Goal: Task Accomplishment & Management: Complete application form

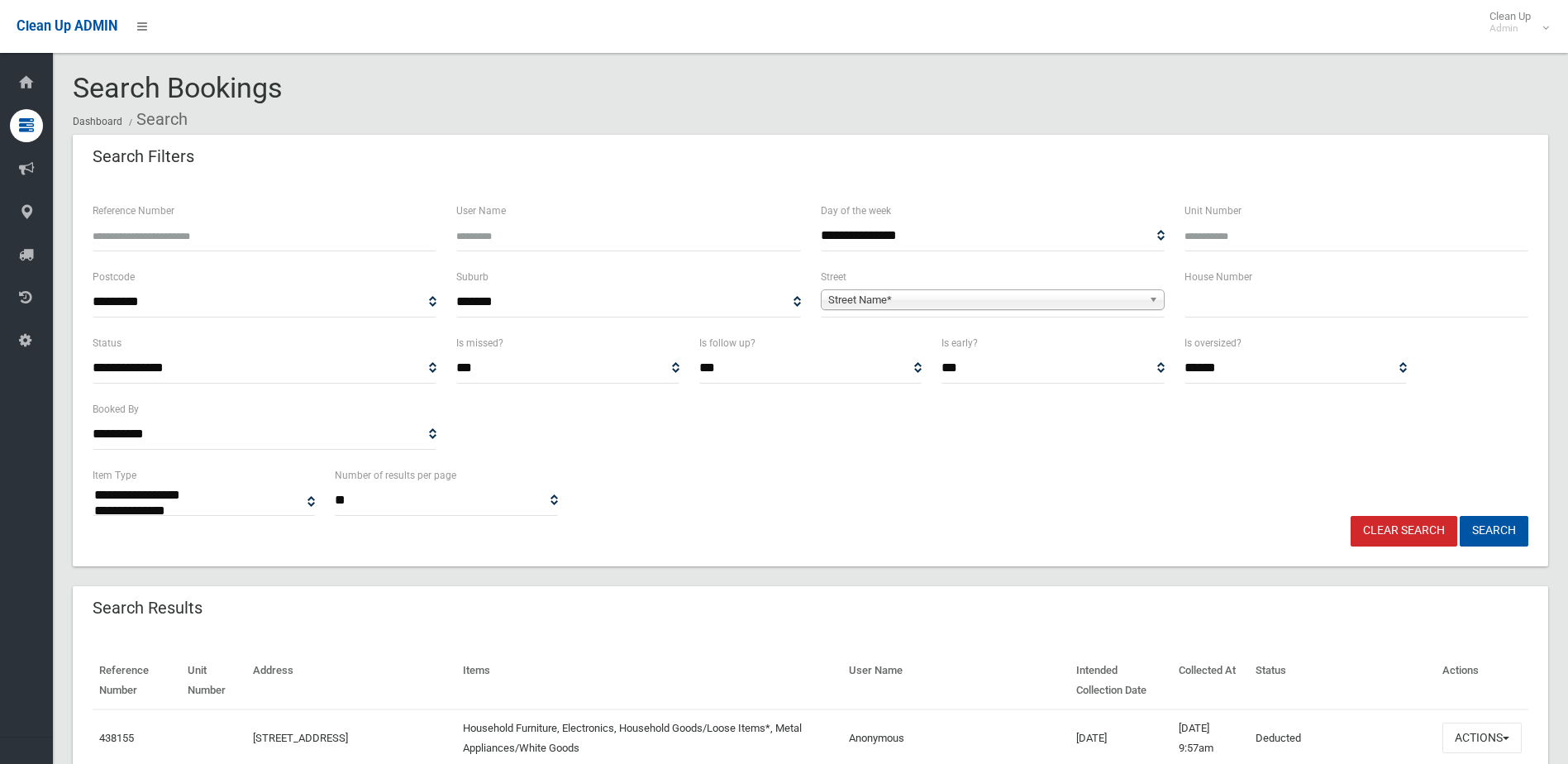
select select
click at [1242, 315] on input "text" at bounding box center [1356, 302] width 344 height 30
type input "**"
click at [953, 298] on span "Street Name*" at bounding box center [985, 300] width 314 height 20
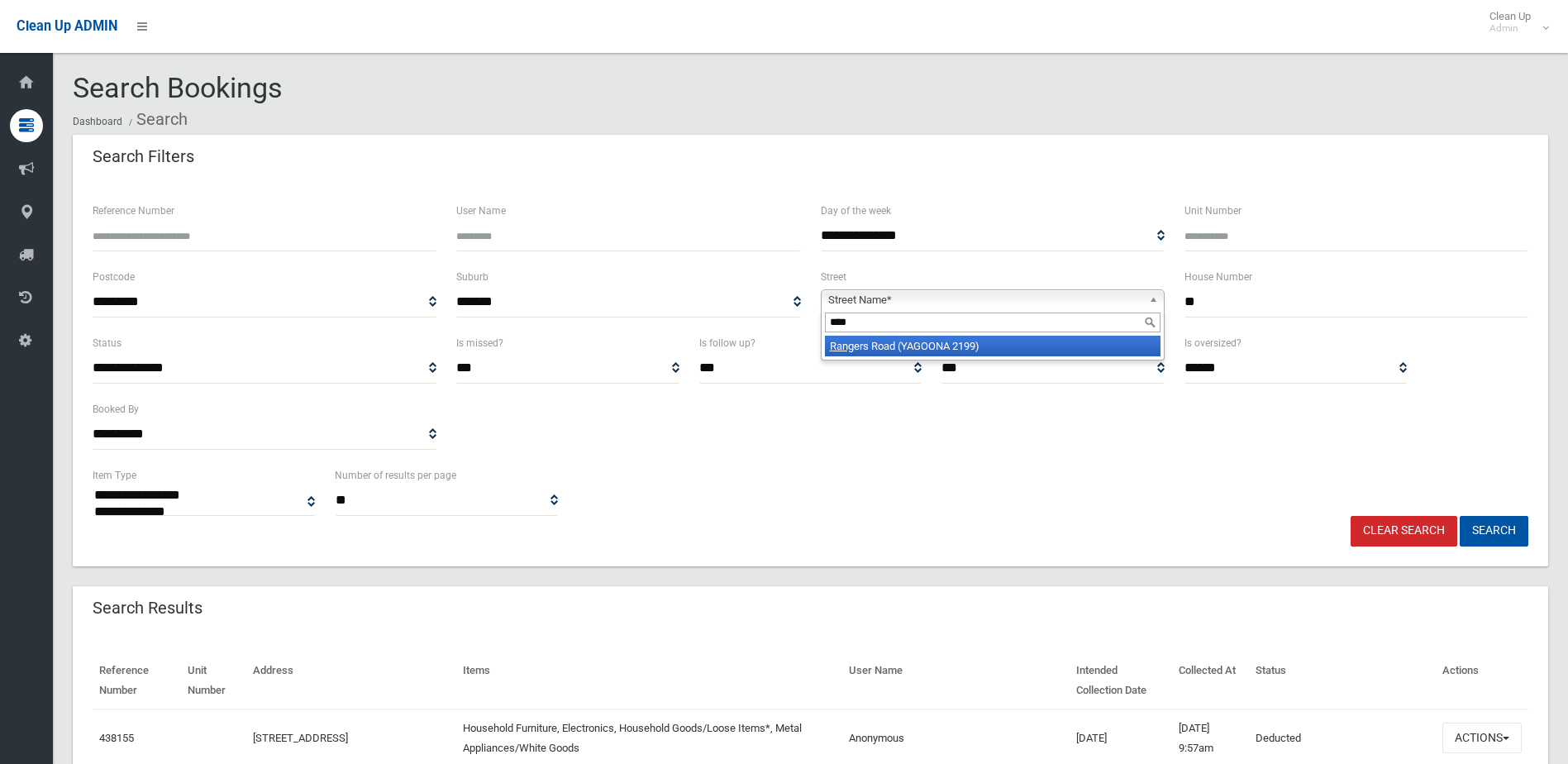
type input "****"
click at [965, 347] on li "Rang ers Road (YAGOONA 2199)" at bounding box center [993, 346] width 335 height 21
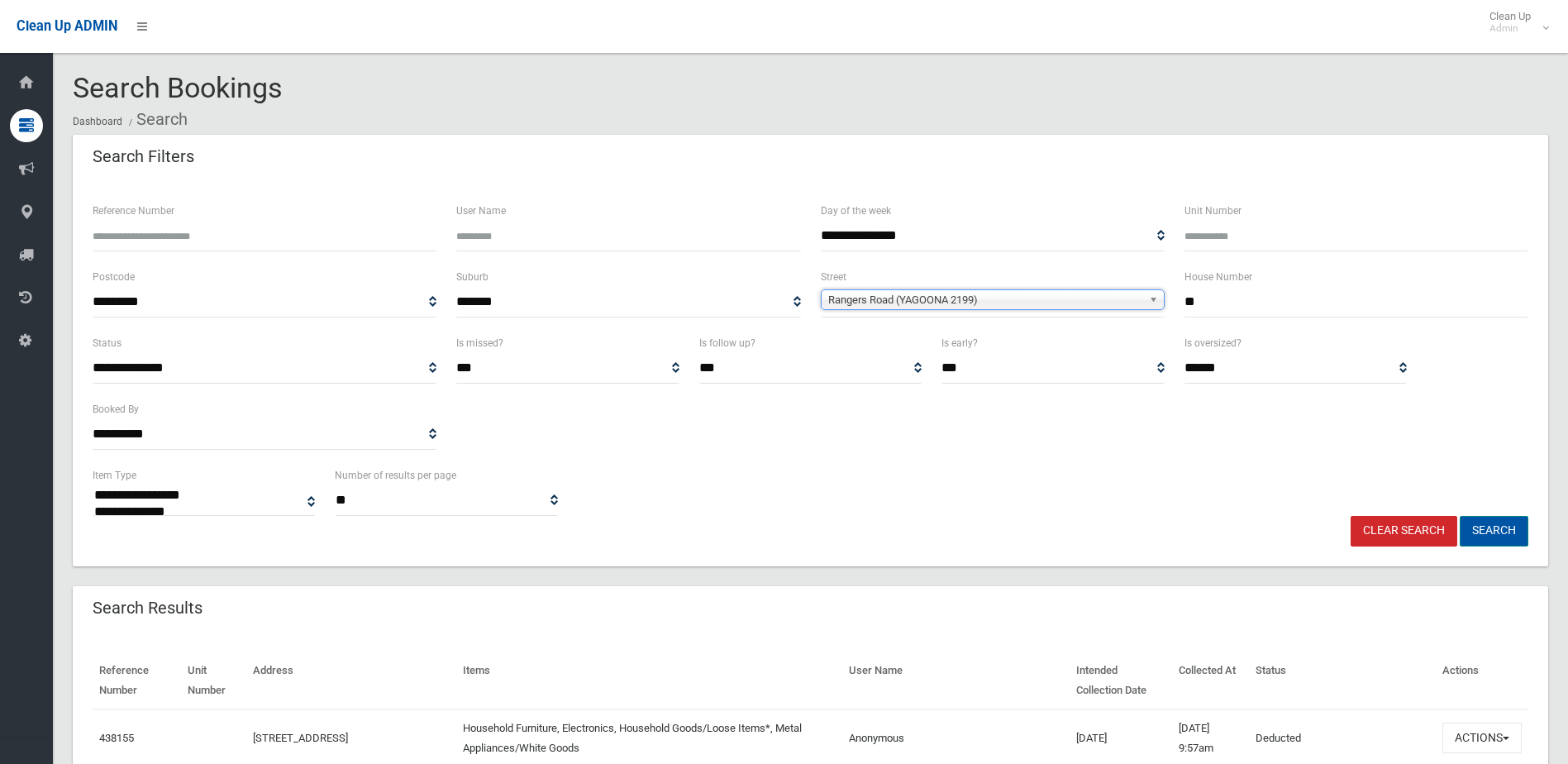
click at [1485, 523] on button "Search" at bounding box center [1494, 531] width 69 height 30
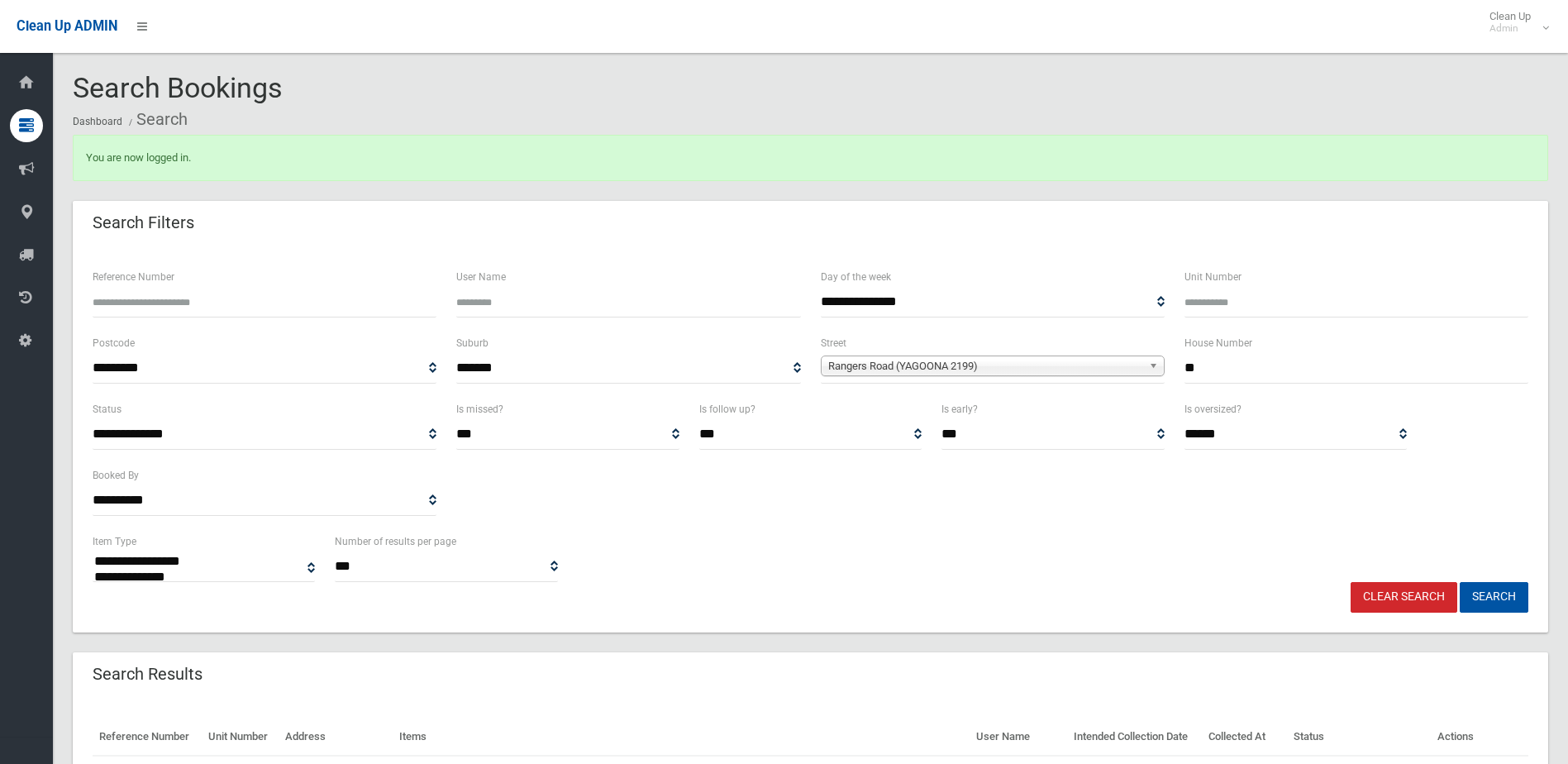
select select
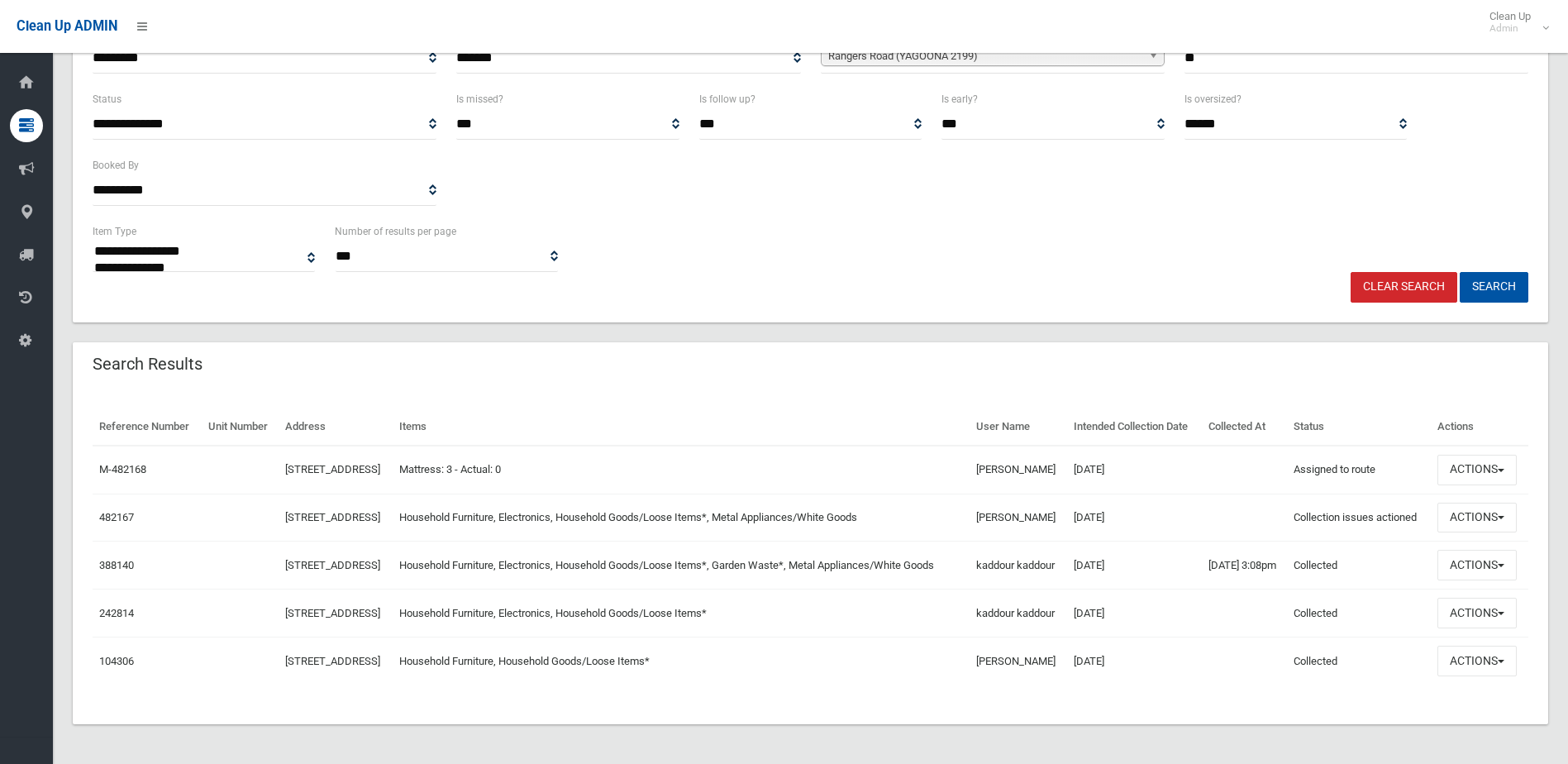
scroll to position [376, 0]
click at [120, 511] on link "482167" at bounding box center [116, 516] width 34 height 12
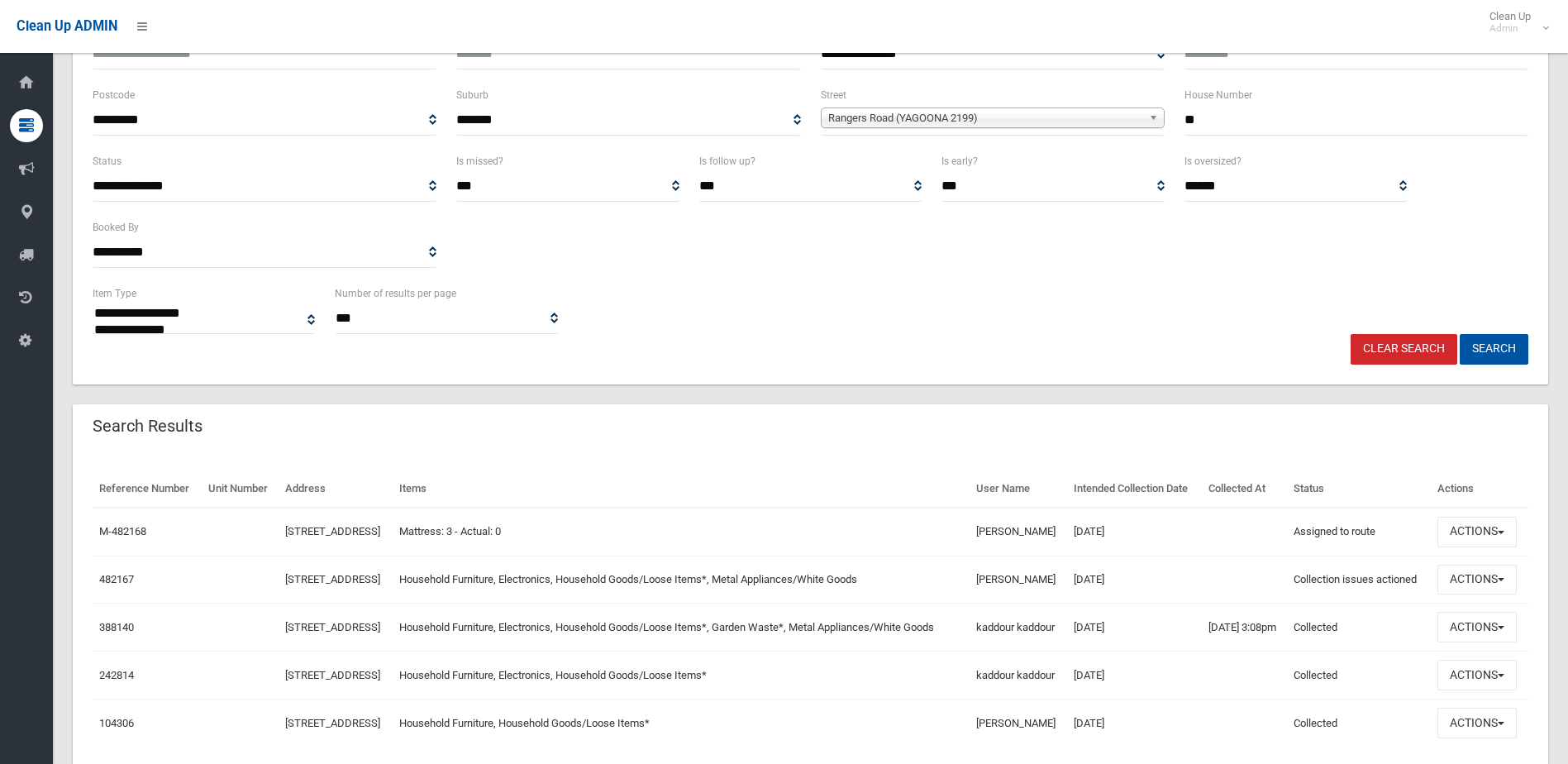
scroll to position [0, 0]
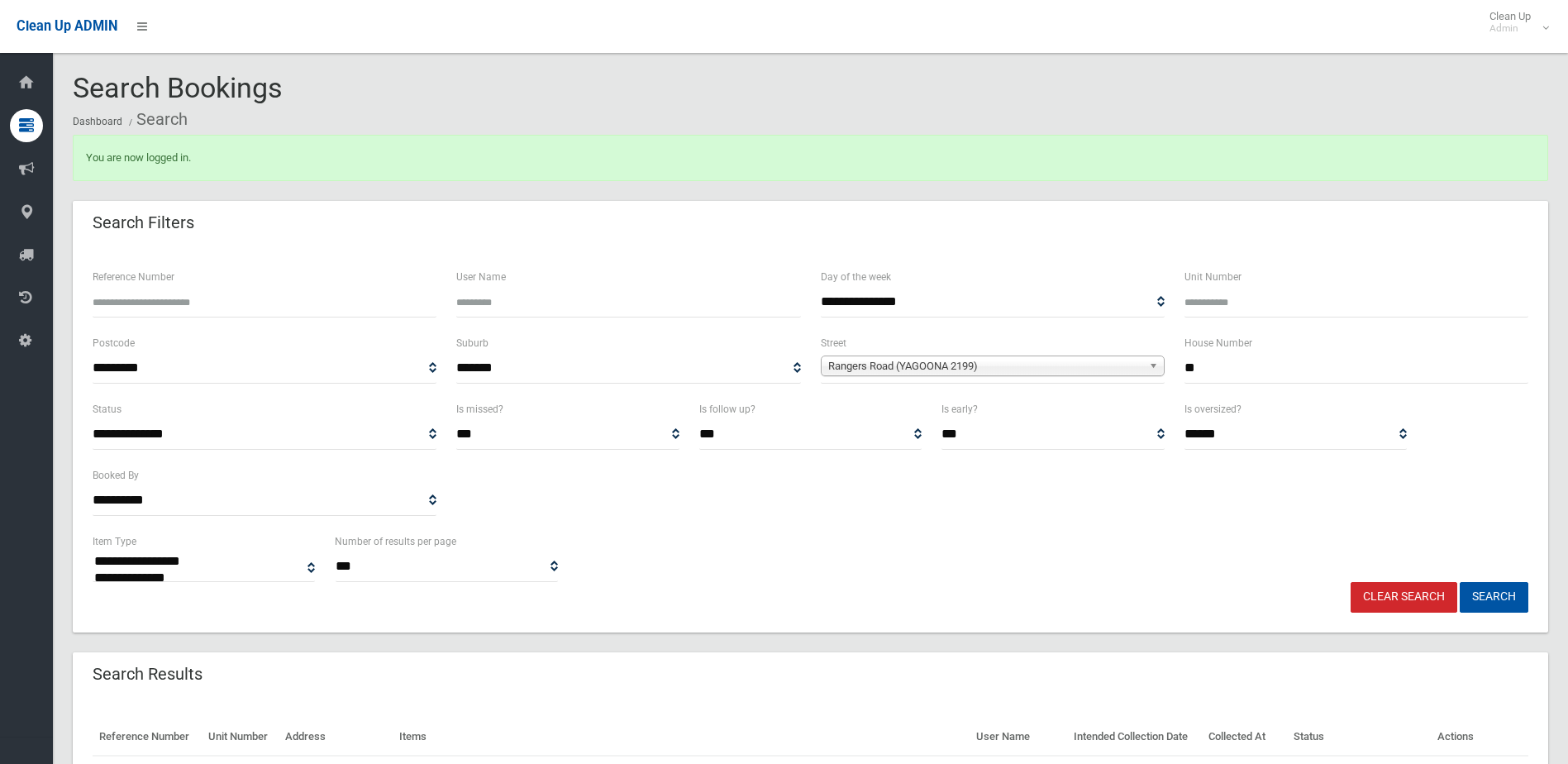
drag, startPoint x: 1216, startPoint y: 368, endPoint x: 1148, endPoint y: 366, distance: 68.0
click at [1148, 366] on div "**********" at bounding box center [811, 366] width 1456 height 66
click at [1084, 364] on span "Rangers Road (YAGOONA 2199)" at bounding box center [985, 366] width 314 height 20
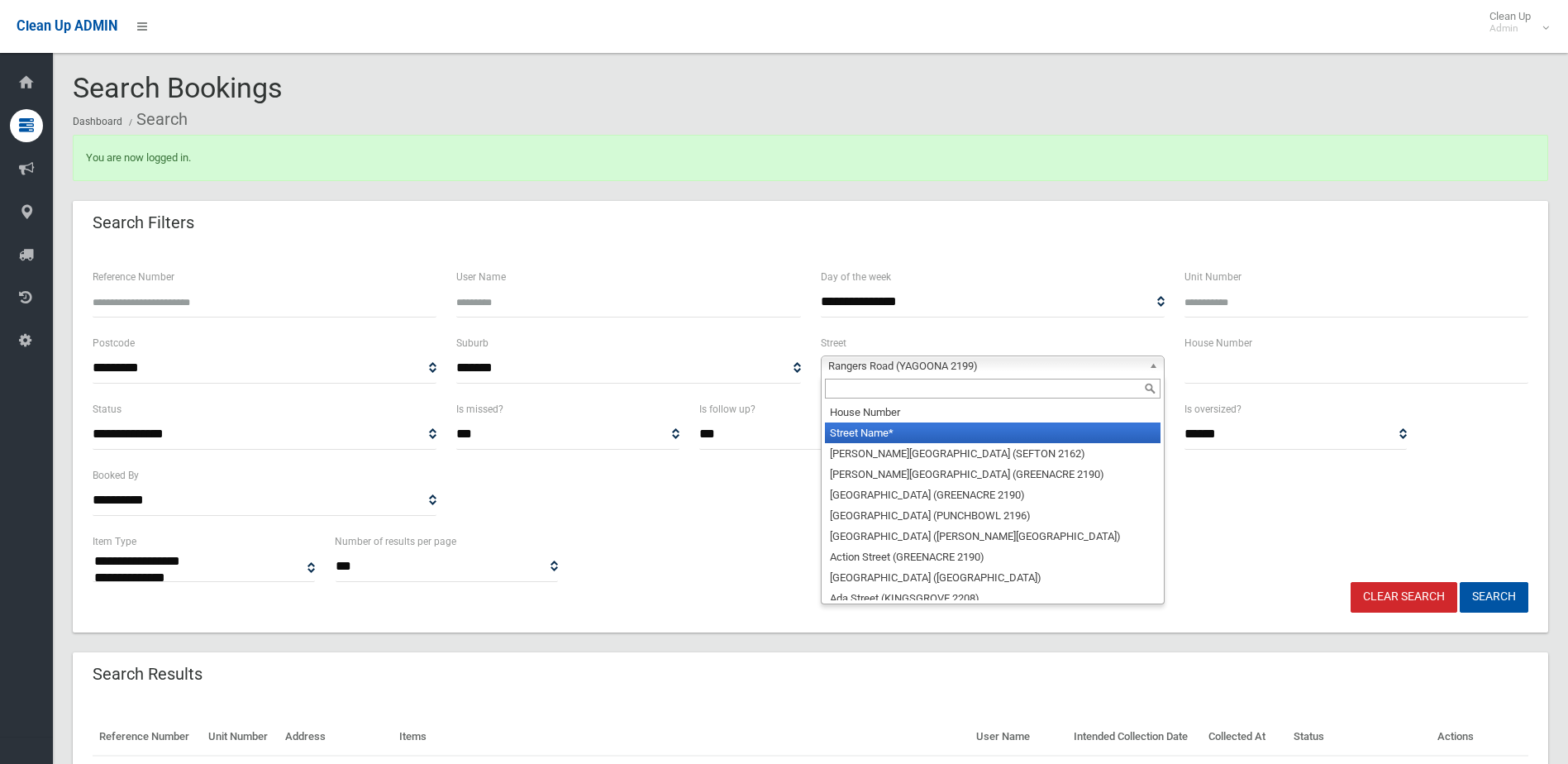
click at [994, 428] on li "Street Name*" at bounding box center [993, 432] width 335 height 21
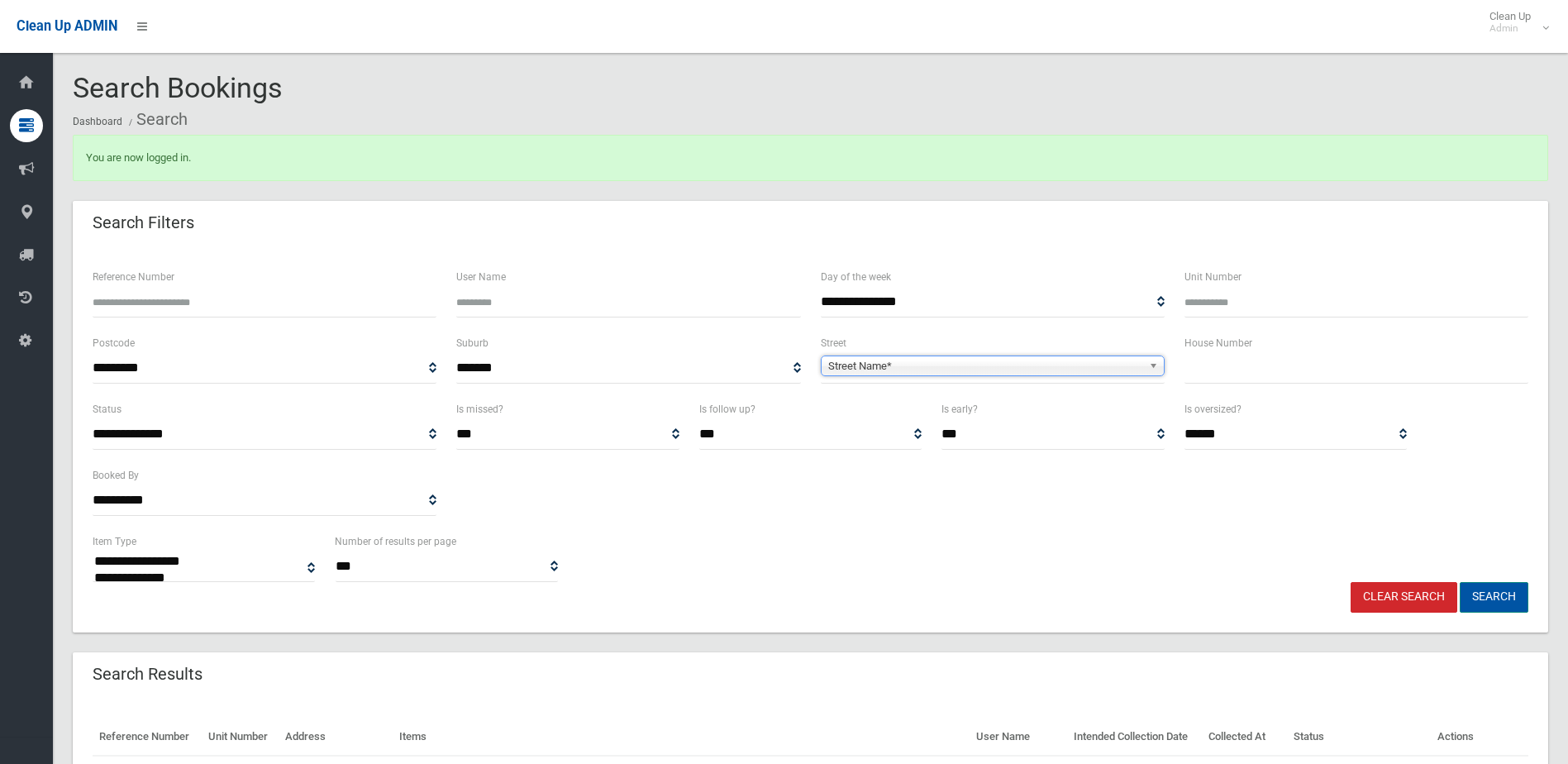
click at [1484, 587] on button "Search" at bounding box center [1494, 597] width 69 height 30
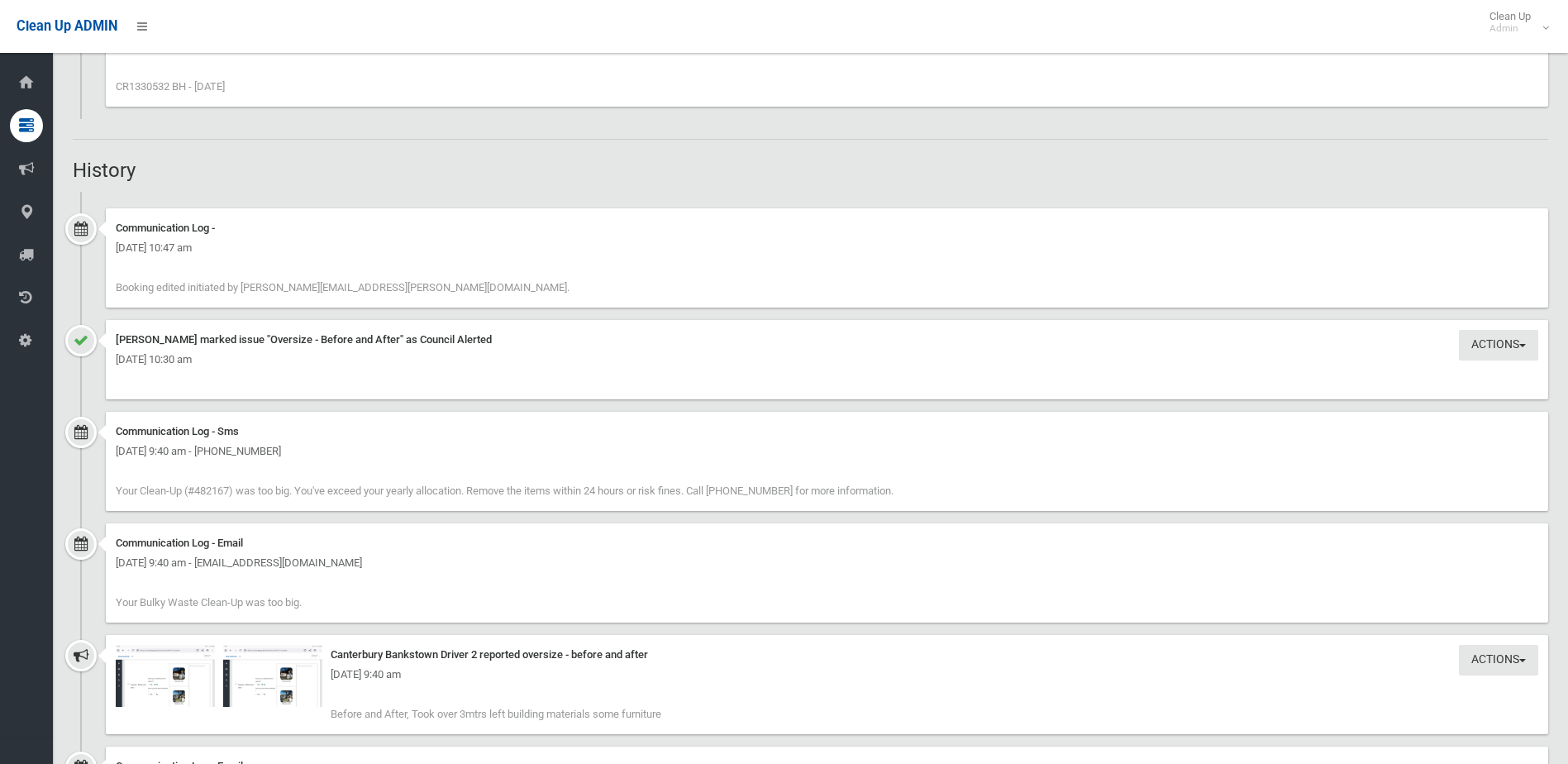
scroll to position [1107, 0]
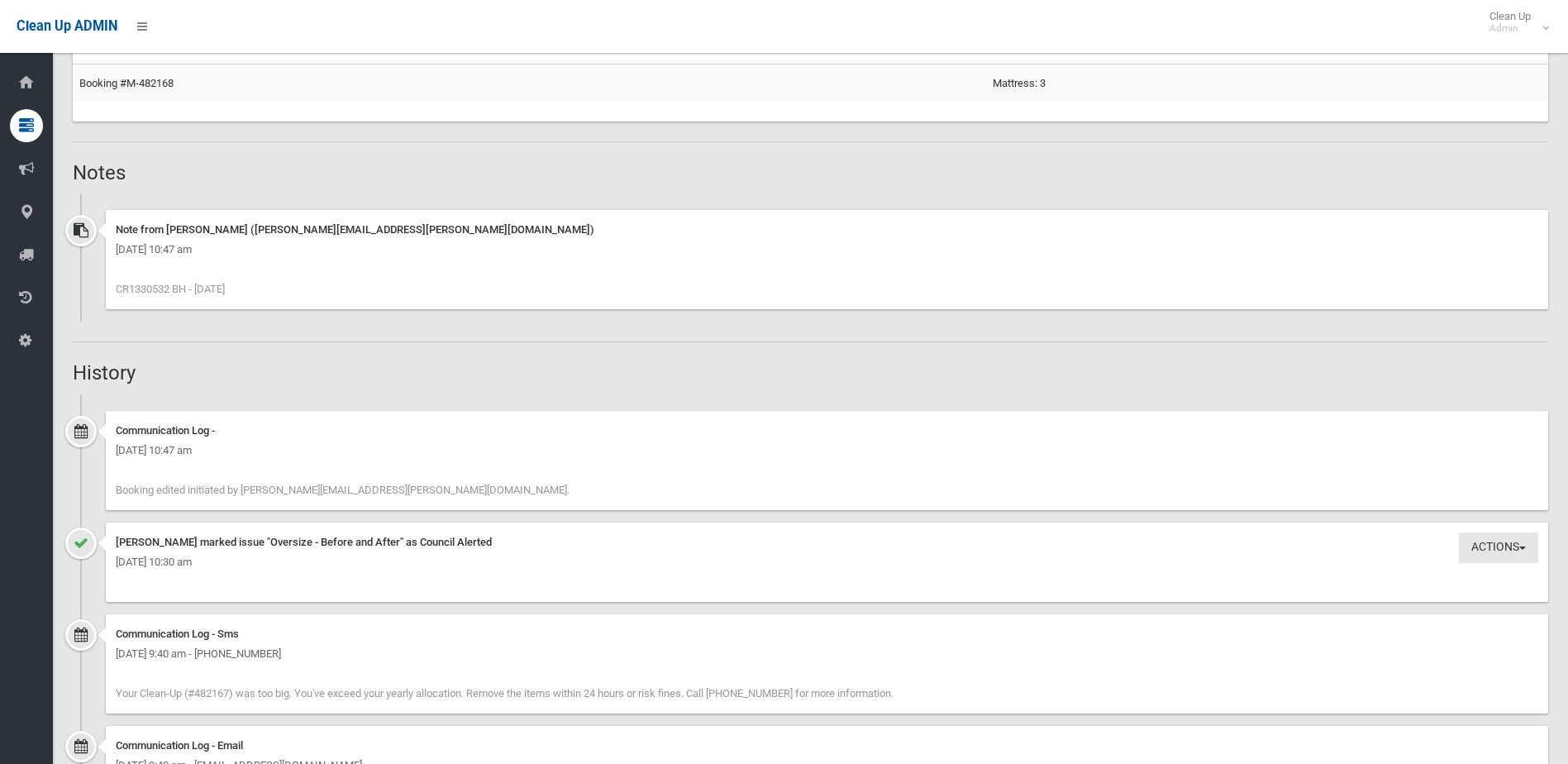
drag, startPoint x: 130, startPoint y: 291, endPoint x: 170, endPoint y: 291, distance: 40.0
click at [170, 291] on span "CR1330532 BH - 23.9.25" at bounding box center [170, 289] width 110 height 12
copy span "1330532"
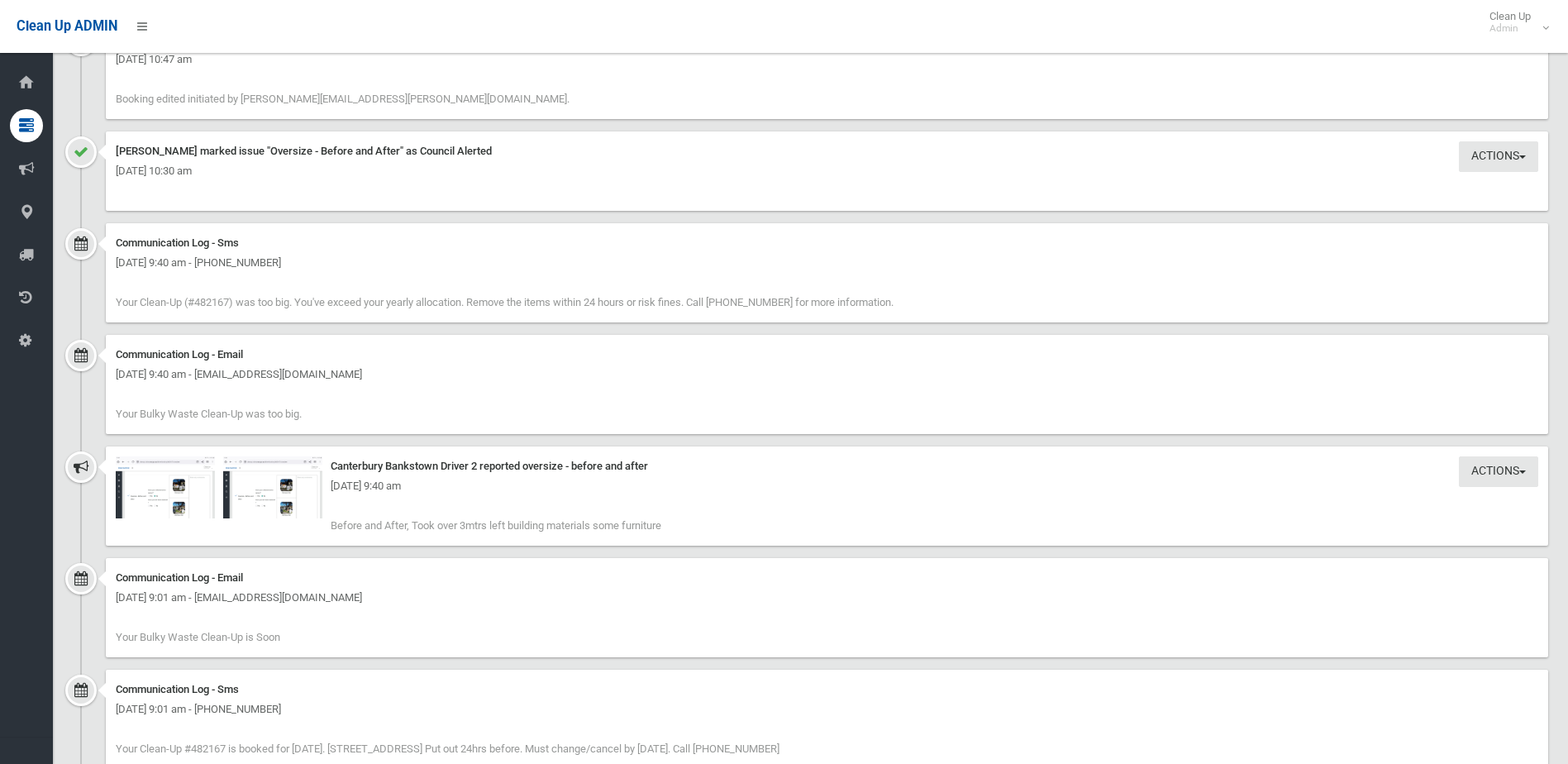
scroll to position [1520, 0]
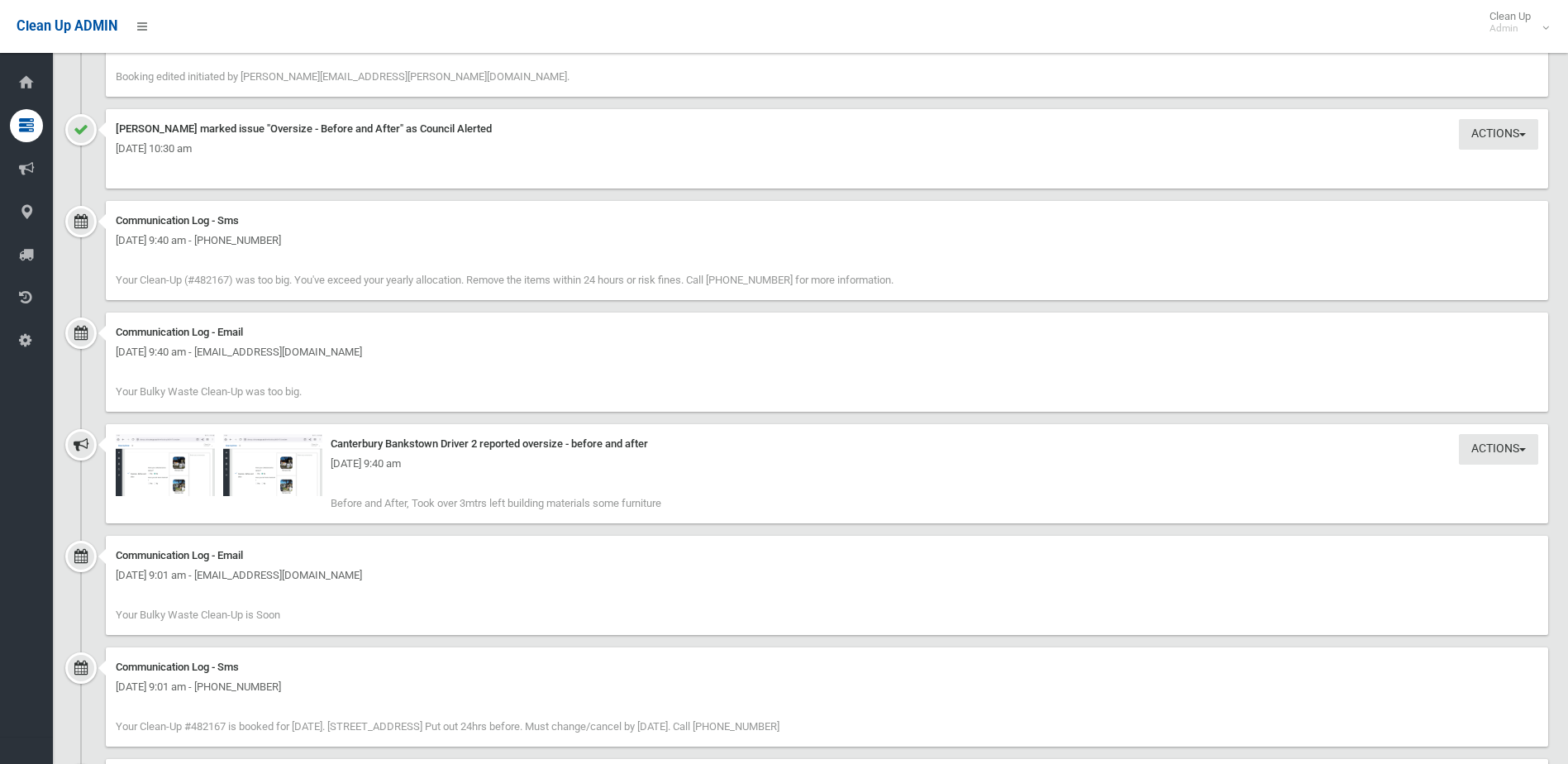
click at [168, 472] on div "Tuesday 23rd September 2025 - 9:40 am" at bounding box center [826, 463] width 1422 height 20
click at [148, 464] on div "Tuesday 23rd September 2025 - 9:40 am" at bounding box center [826, 463] width 1422 height 20
click at [273, 465] on div "Tuesday 23rd September 2025 - 9:40 am" at bounding box center [826, 463] width 1422 height 20
drag, startPoint x: 273, startPoint y: 465, endPoint x: 237, endPoint y: 482, distance: 39.8
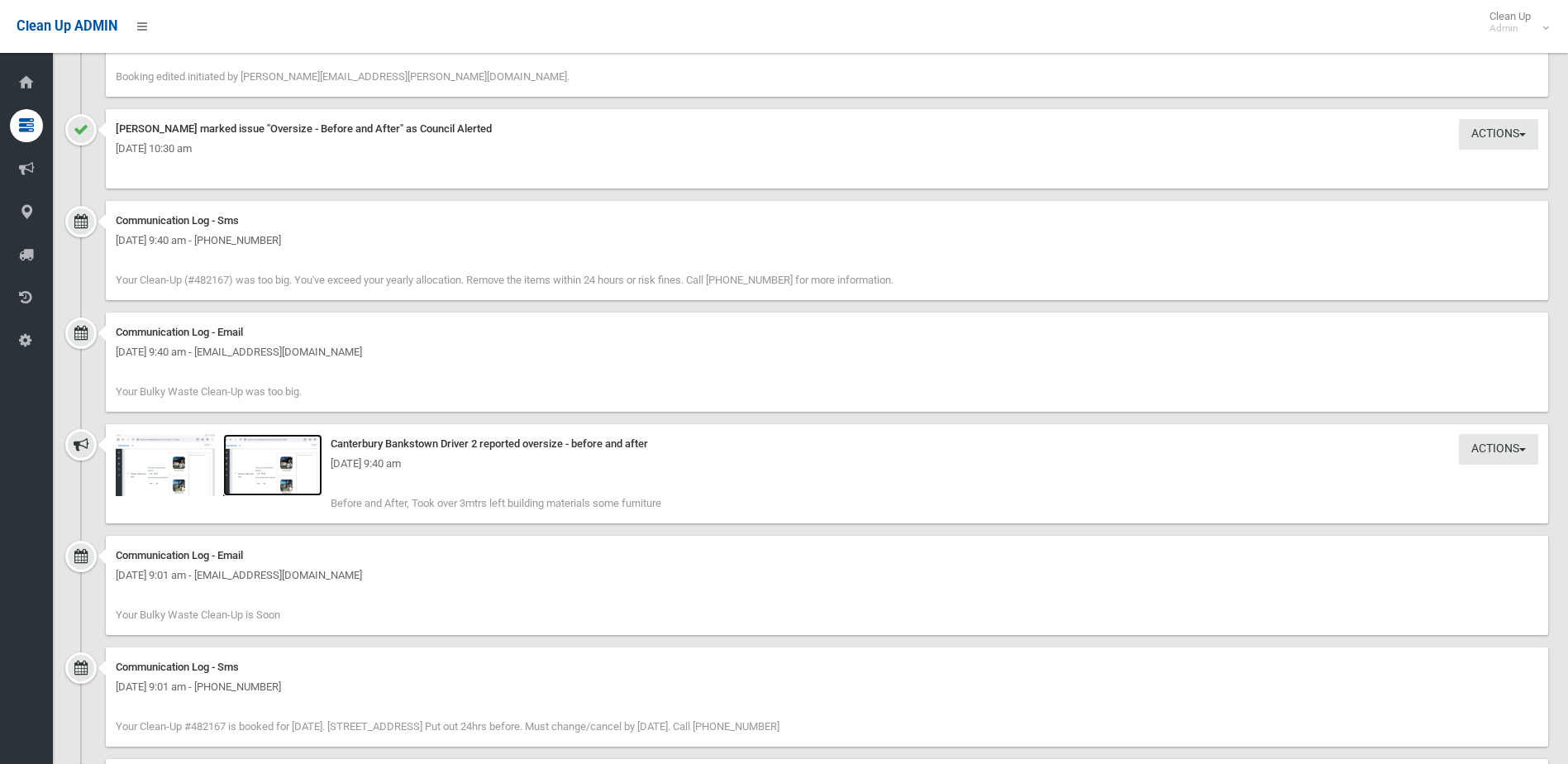
click at [237, 482] on img at bounding box center [272, 465] width 99 height 62
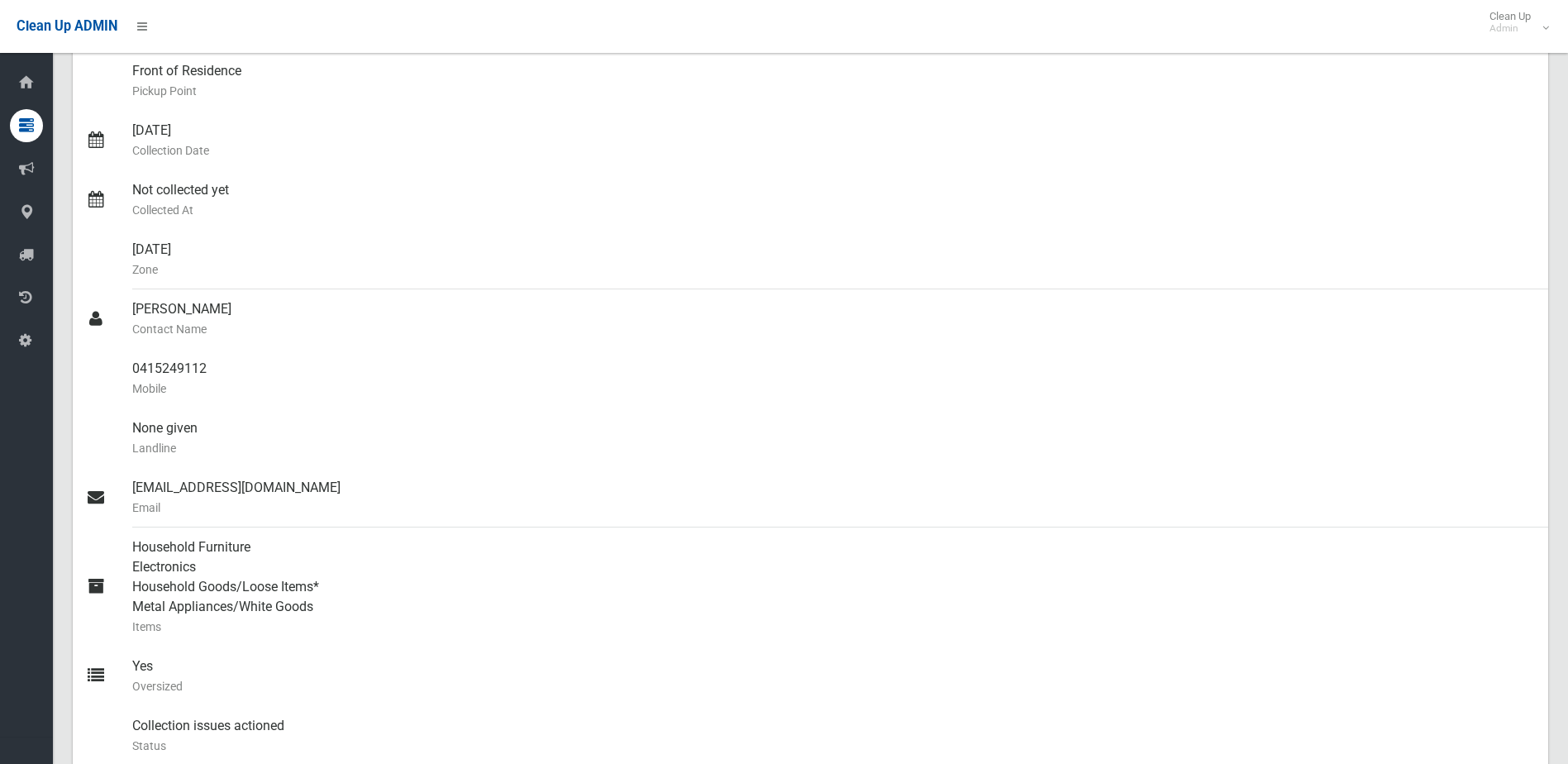
scroll to position [0, 0]
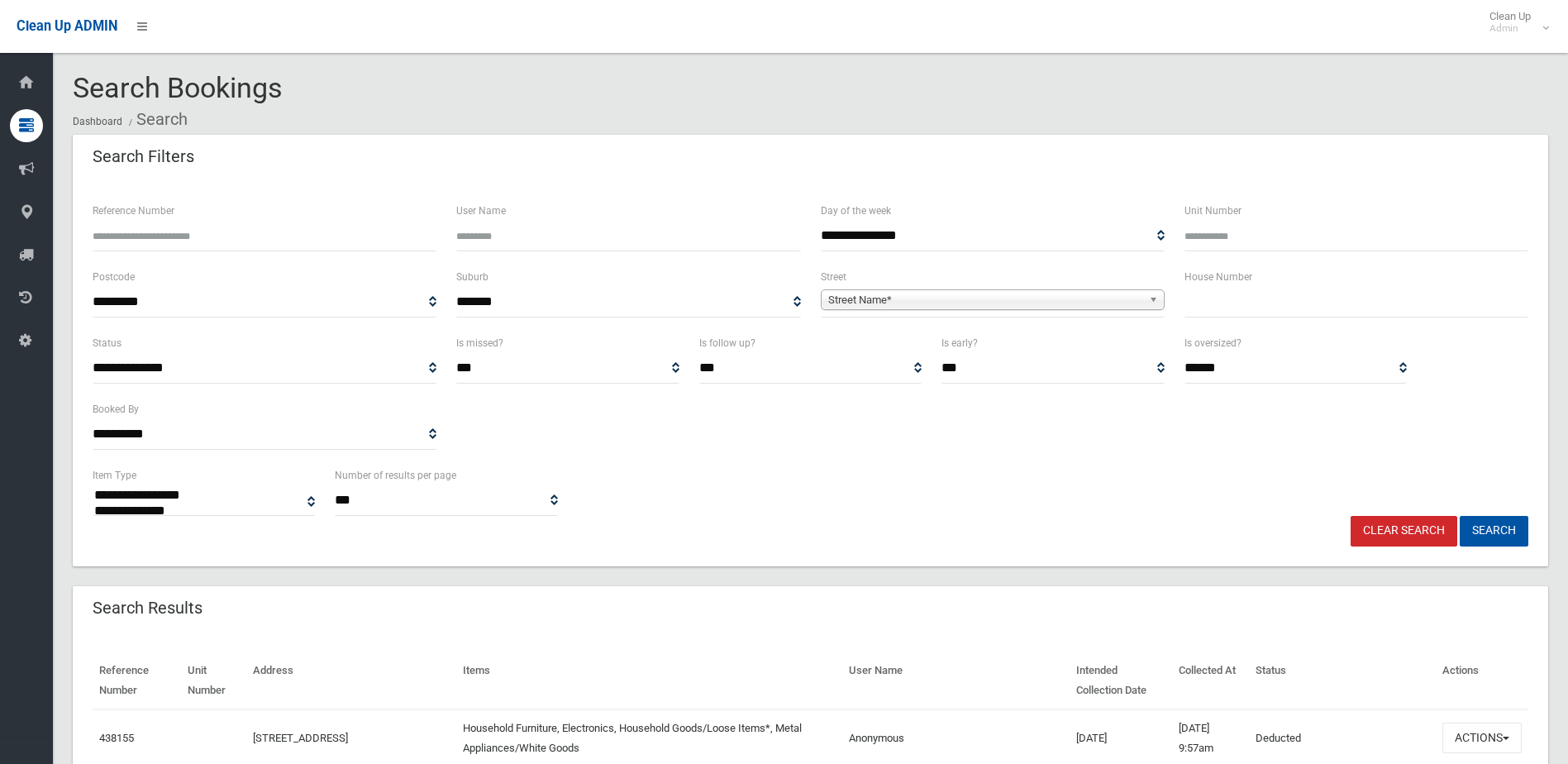
select select
click at [1235, 304] on input "text" at bounding box center [1356, 302] width 344 height 30
type input "**"
click at [990, 296] on span "Street Name*" at bounding box center [985, 300] width 314 height 20
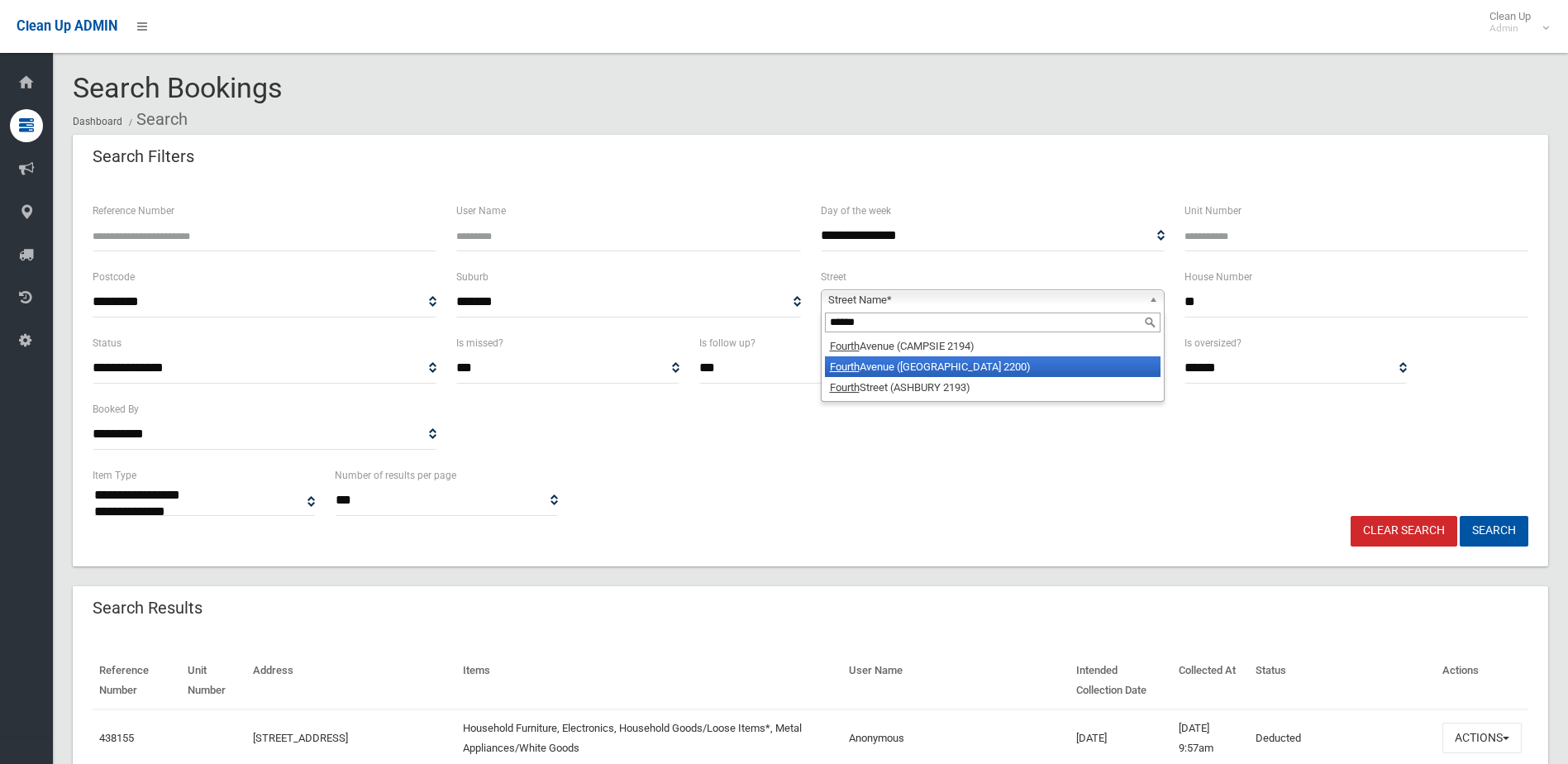
type input "******"
click at [948, 361] on li "Fourth Avenue (CONDELL PARK 2200)" at bounding box center [993, 367] width 335 height 21
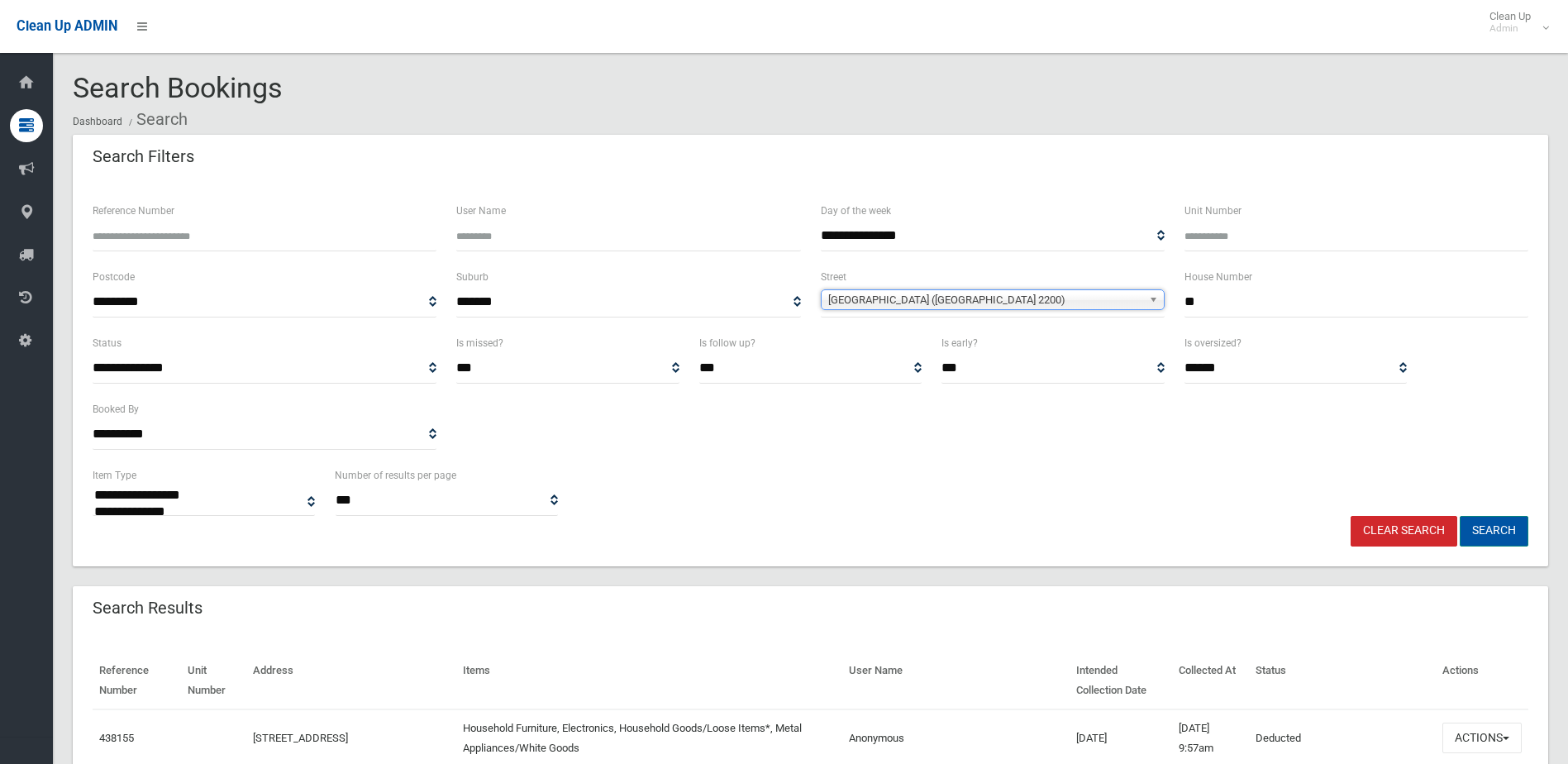
click at [1504, 520] on button "Search" at bounding box center [1494, 531] width 69 height 30
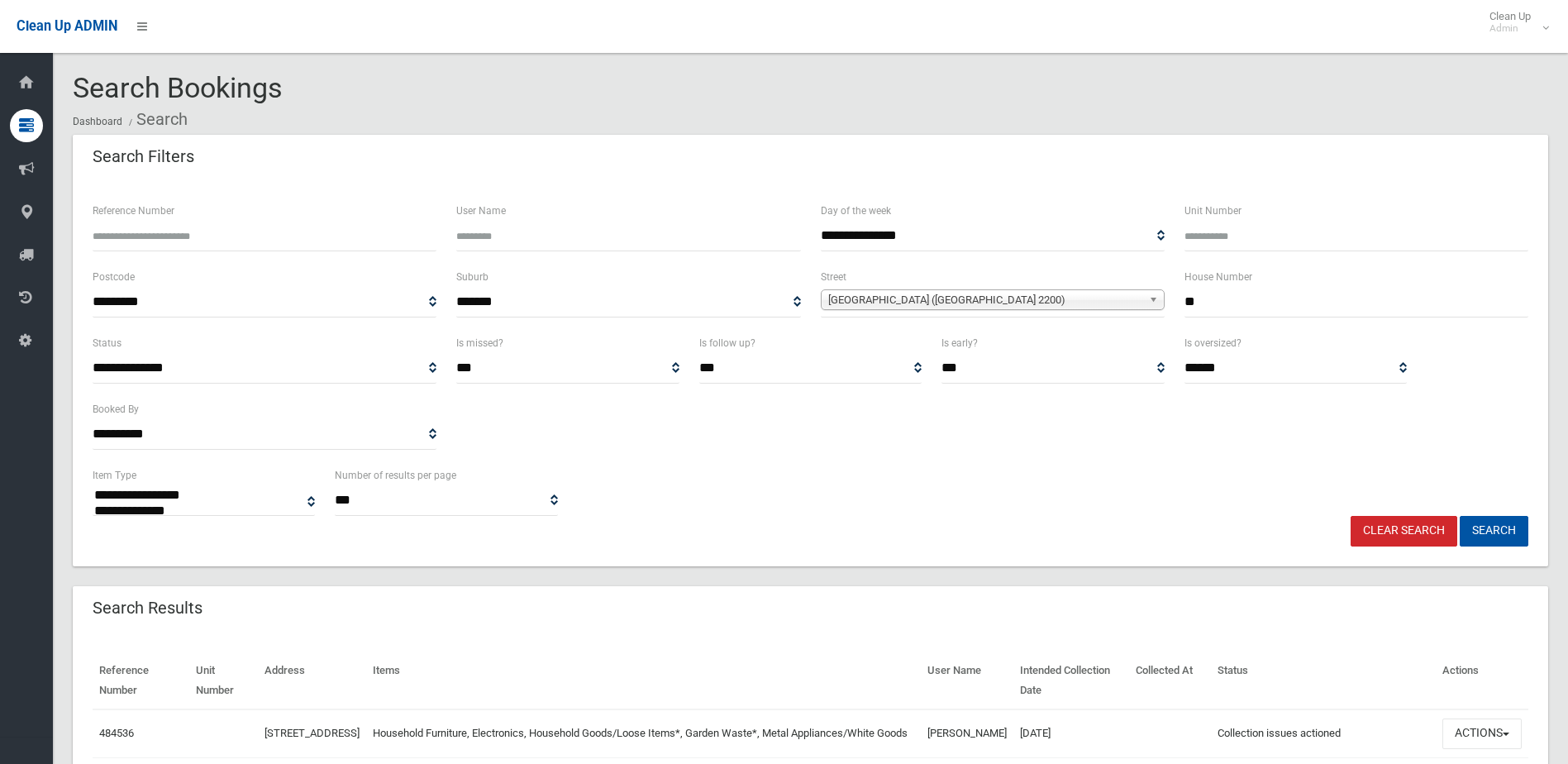
select select
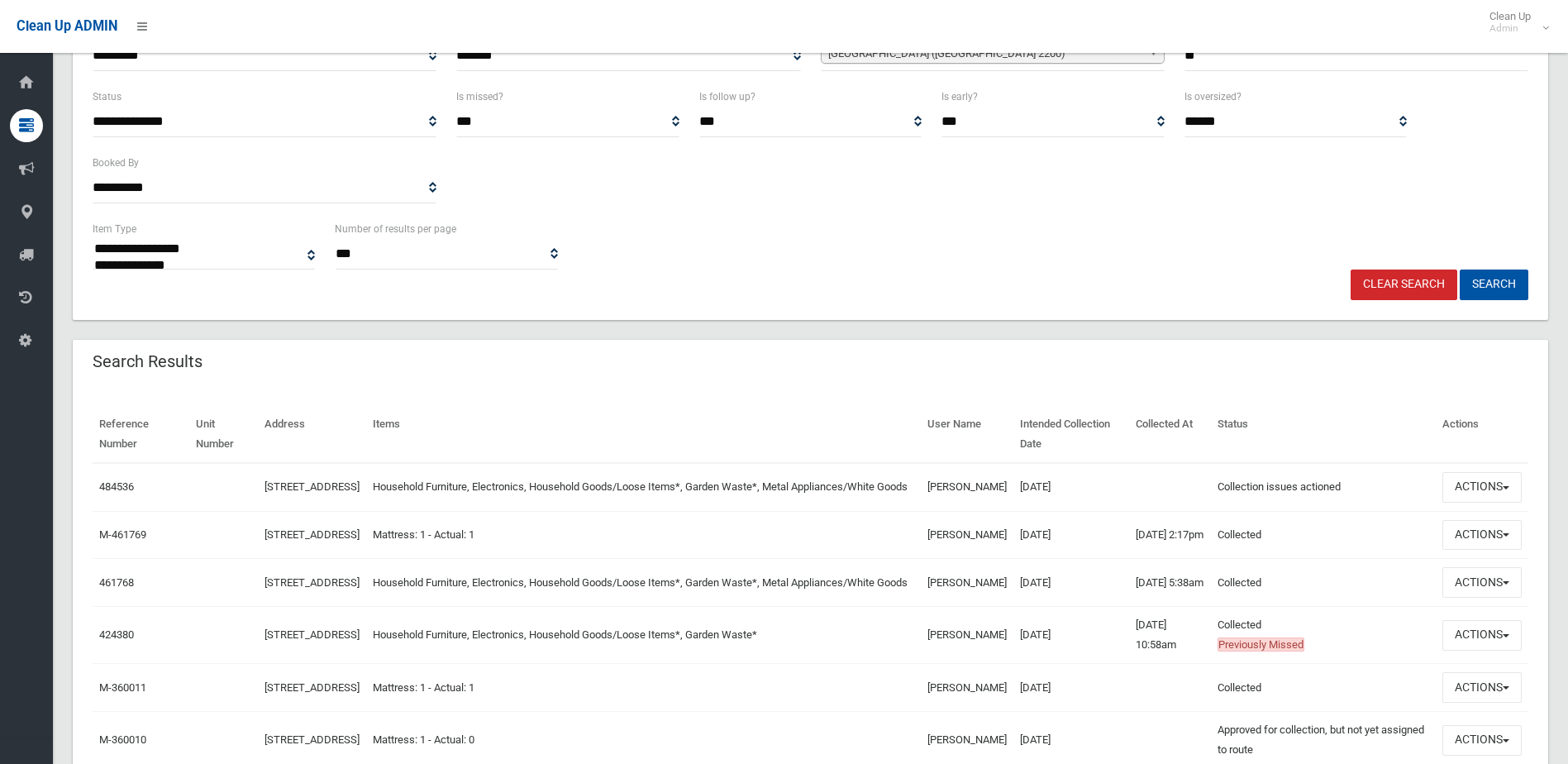
scroll to position [331, 0]
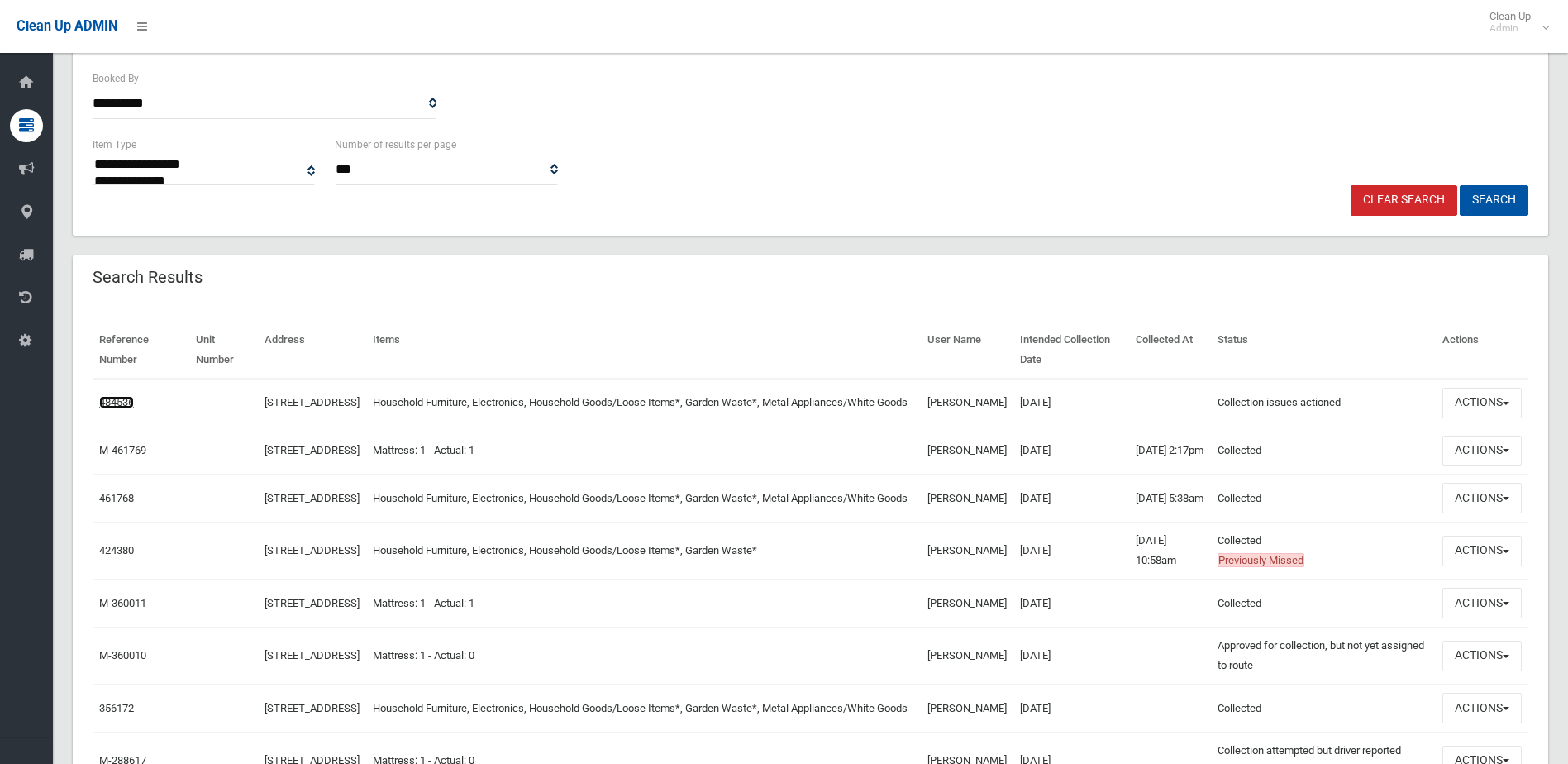
click at [122, 405] on link "484536" at bounding box center [116, 402] width 34 height 12
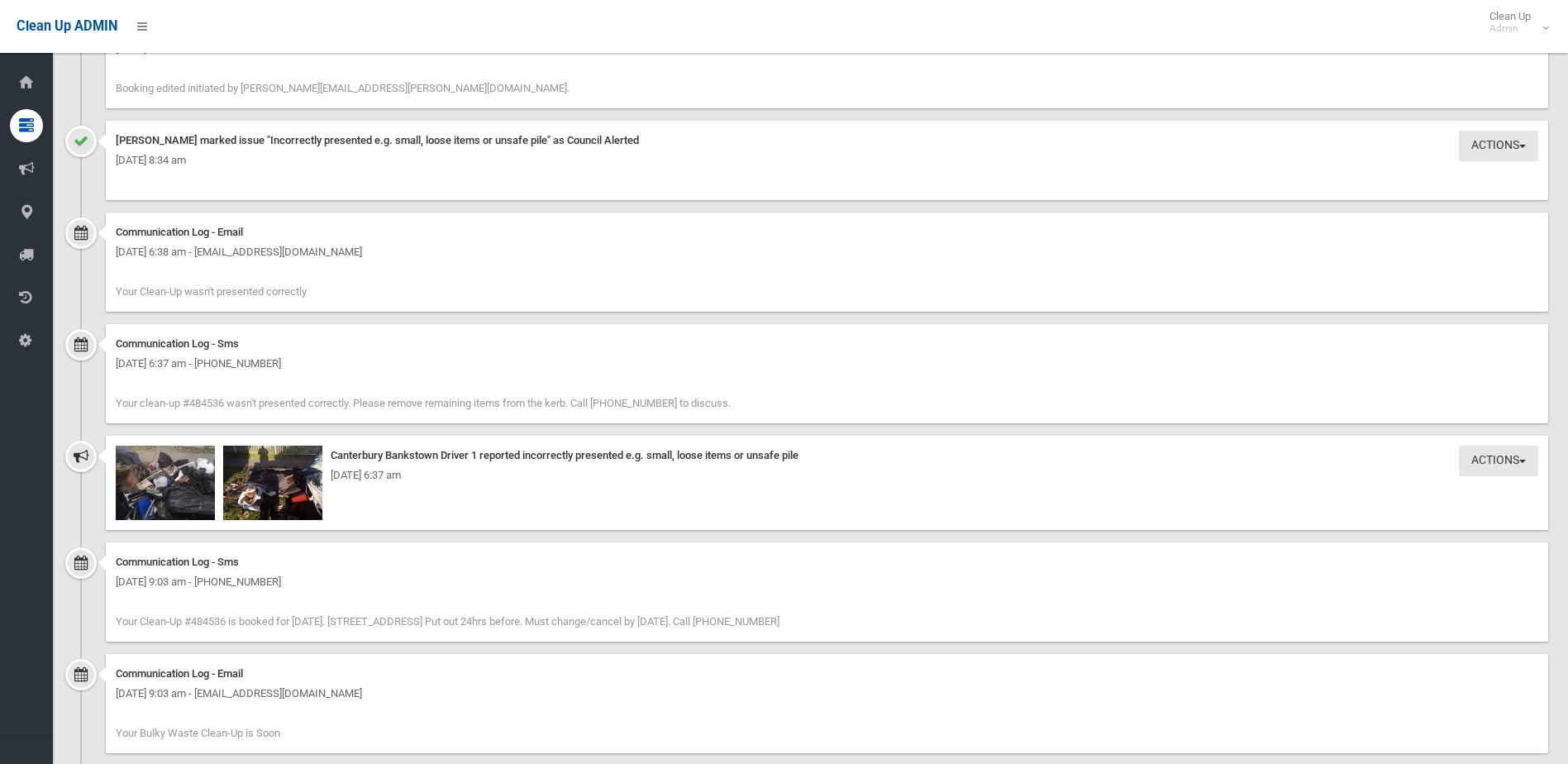
scroll to position [1322, 0]
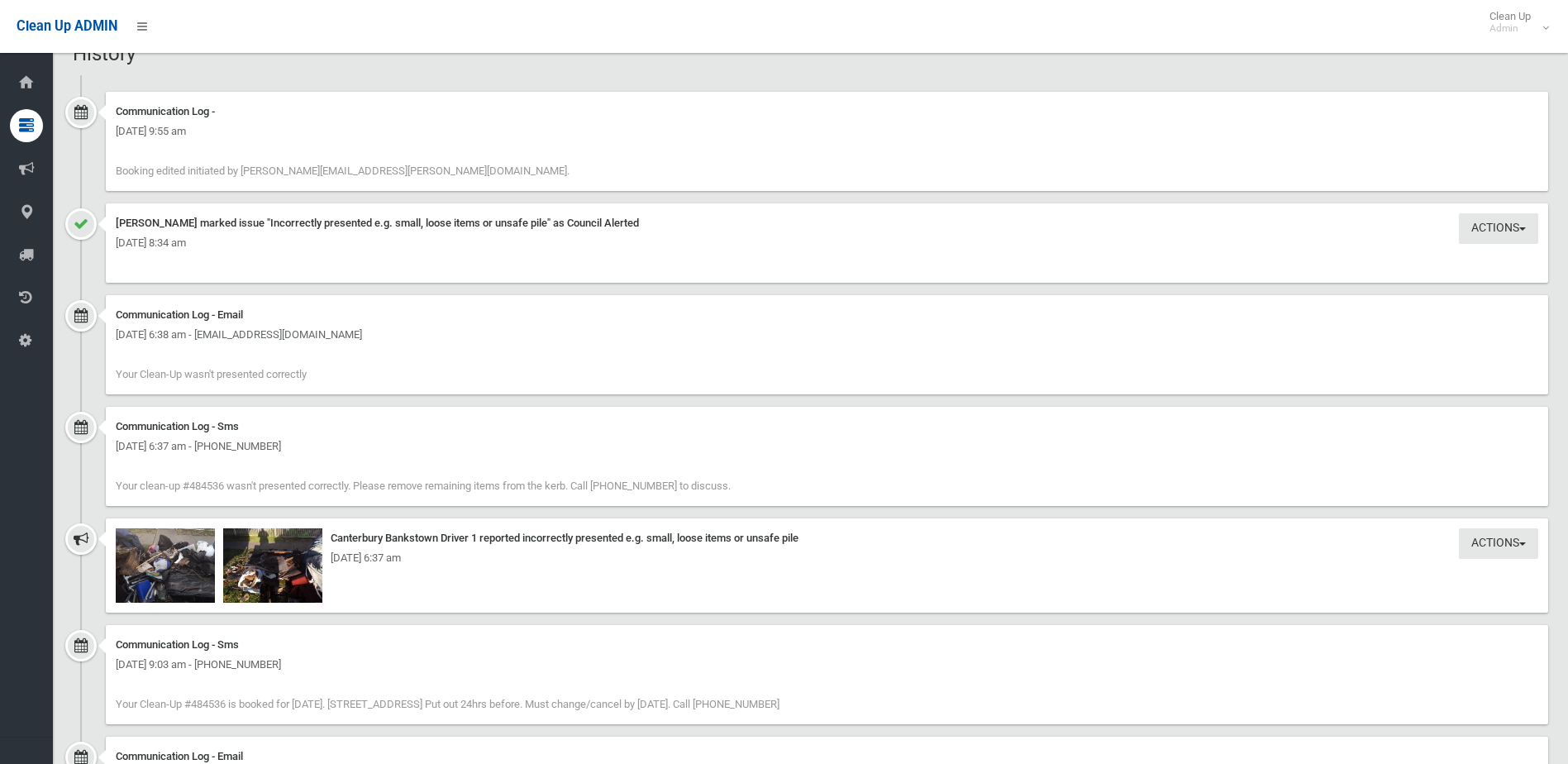
click at [161, 560] on div "[DATE] 6:37 am" at bounding box center [826, 557] width 1422 height 20
click at [161, 560] on div "Tuesday 23rd September 2025 - 6:37 am" at bounding box center [826, 557] width 1422 height 20
click at [171, 572] on img at bounding box center [165, 565] width 99 height 74
click at [275, 587] on img at bounding box center [272, 565] width 99 height 74
click at [146, 556] on div "Tuesday 23rd September 2025 - 6:37 am" at bounding box center [826, 557] width 1422 height 20
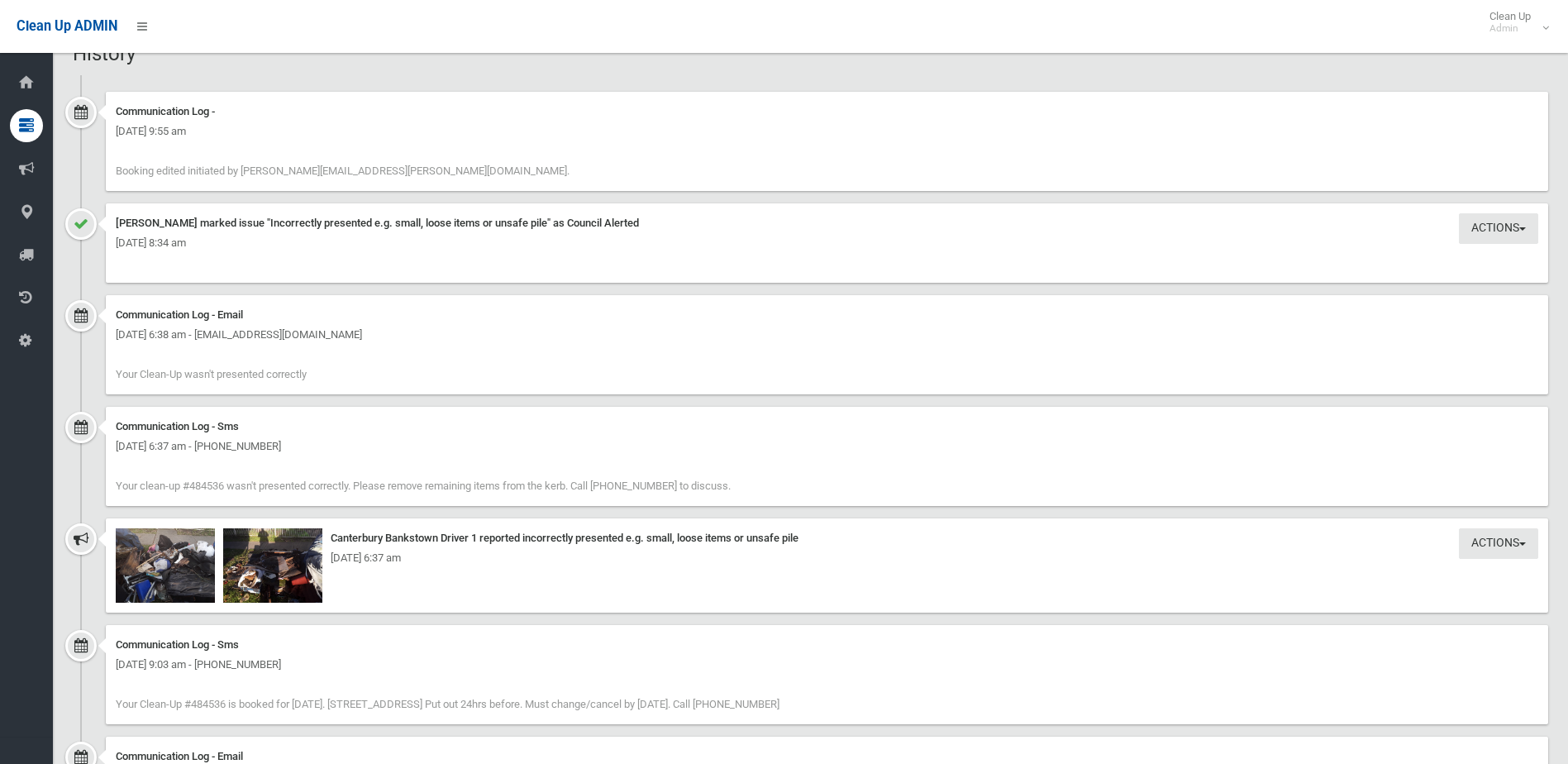
click at [146, 556] on div "Tuesday 23rd September 2025 - 6:37 am" at bounding box center [826, 557] width 1422 height 20
drag, startPoint x: 146, startPoint y: 556, endPoint x: 192, endPoint y: 572, distance: 48.7
click at [188, 565] on div "Tuesday 23rd September 2025 - 6:37 am" at bounding box center [826, 557] width 1422 height 20
click at [193, 572] on img at bounding box center [165, 565] width 99 height 74
click at [259, 574] on img at bounding box center [272, 565] width 99 height 74
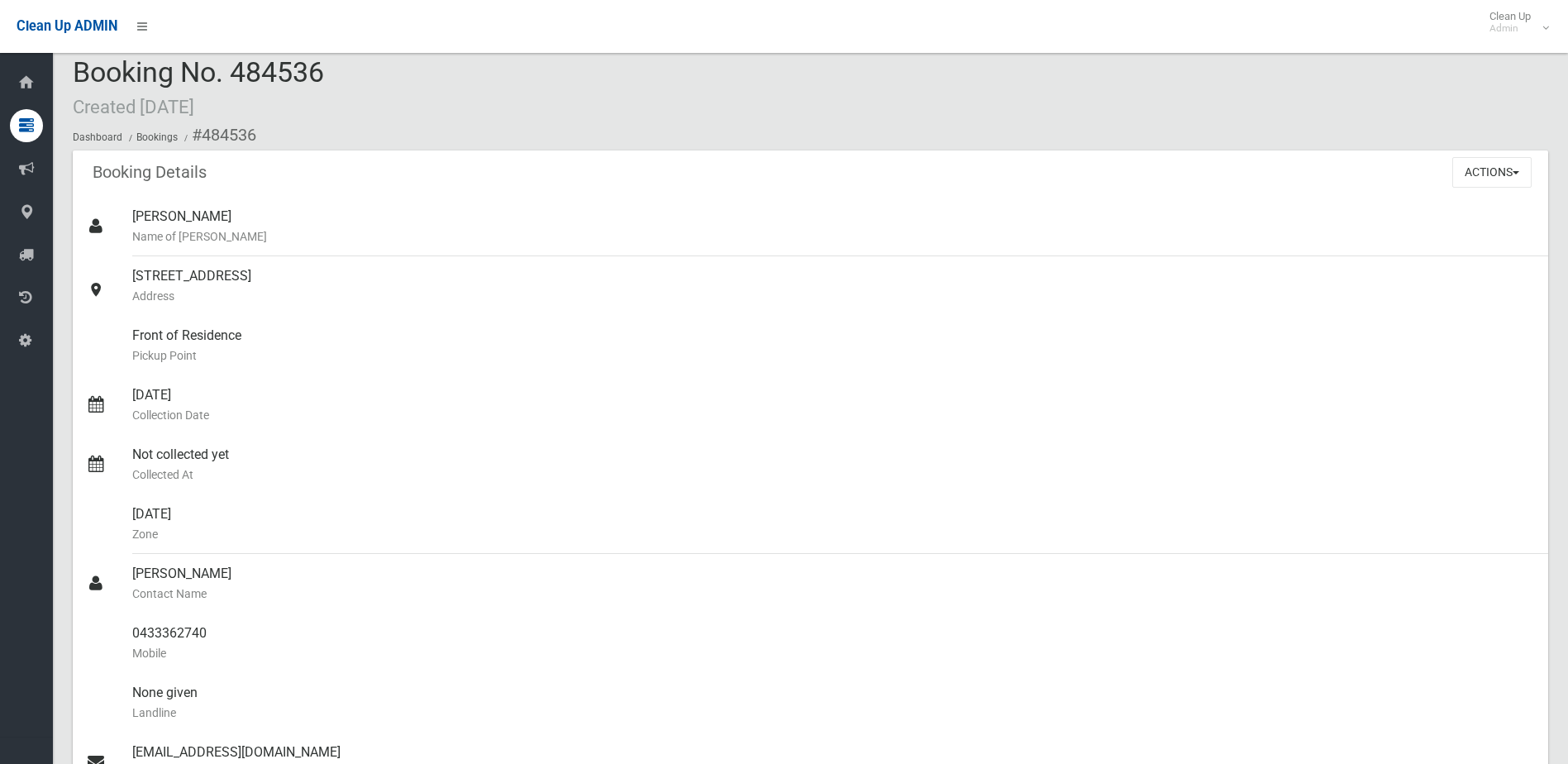
scroll to position [0, 0]
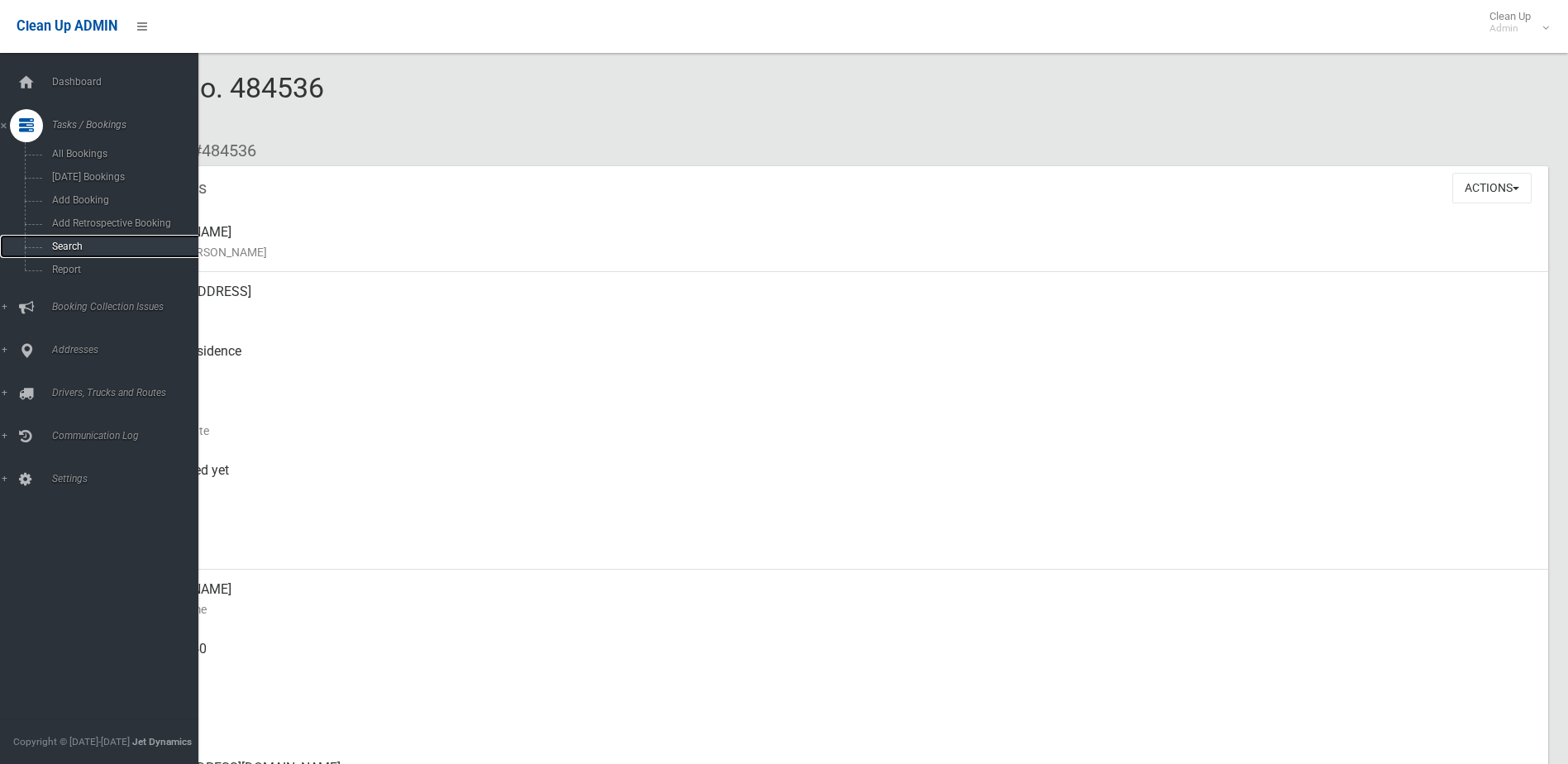
click at [62, 245] on span "Search" at bounding box center [121, 247] width 150 height 11
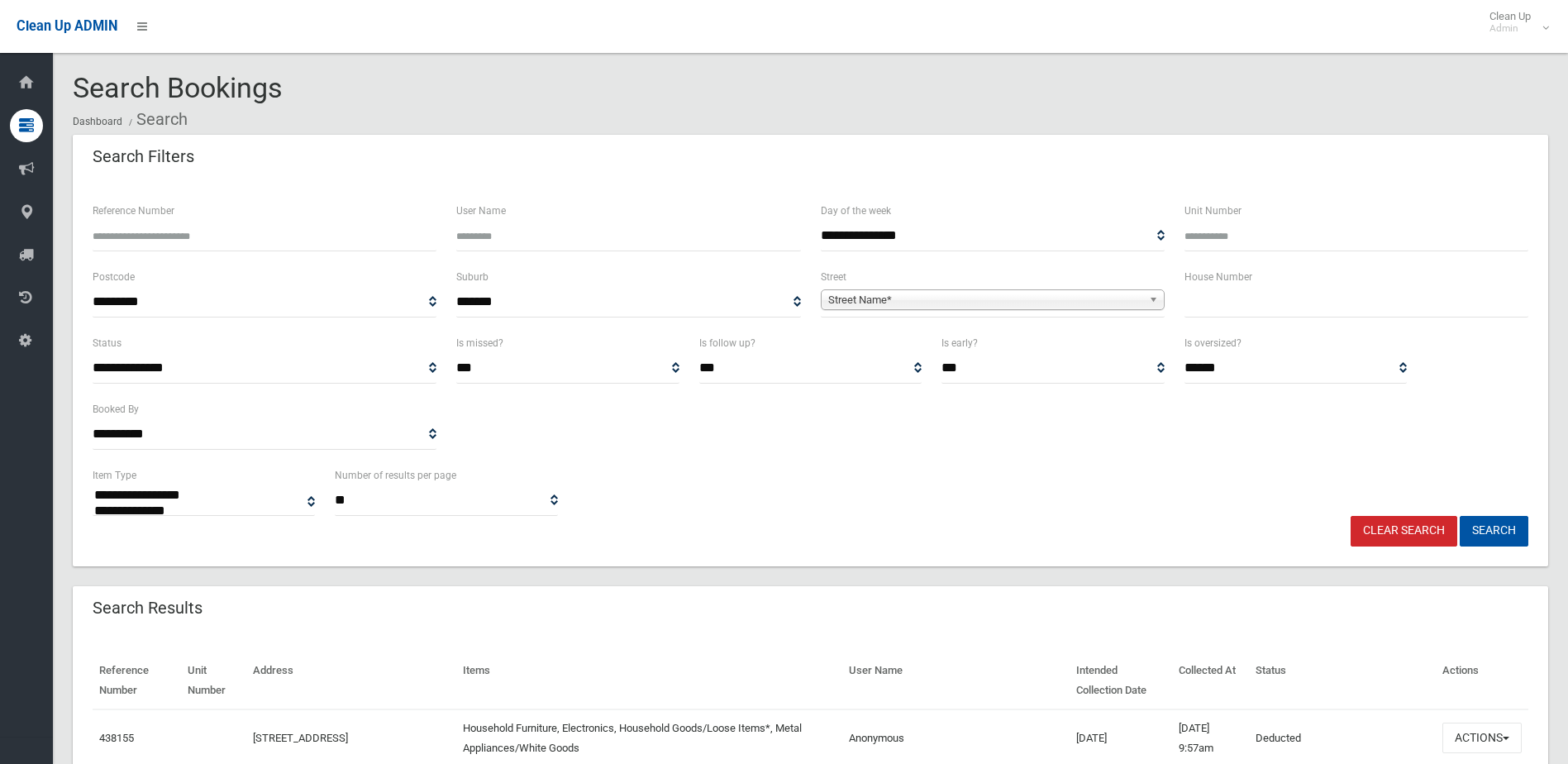
select select
click at [1256, 303] on input "text" at bounding box center [1356, 302] width 344 height 30
type input "*"
click at [930, 297] on span "Street Name*" at bounding box center [985, 300] width 314 height 20
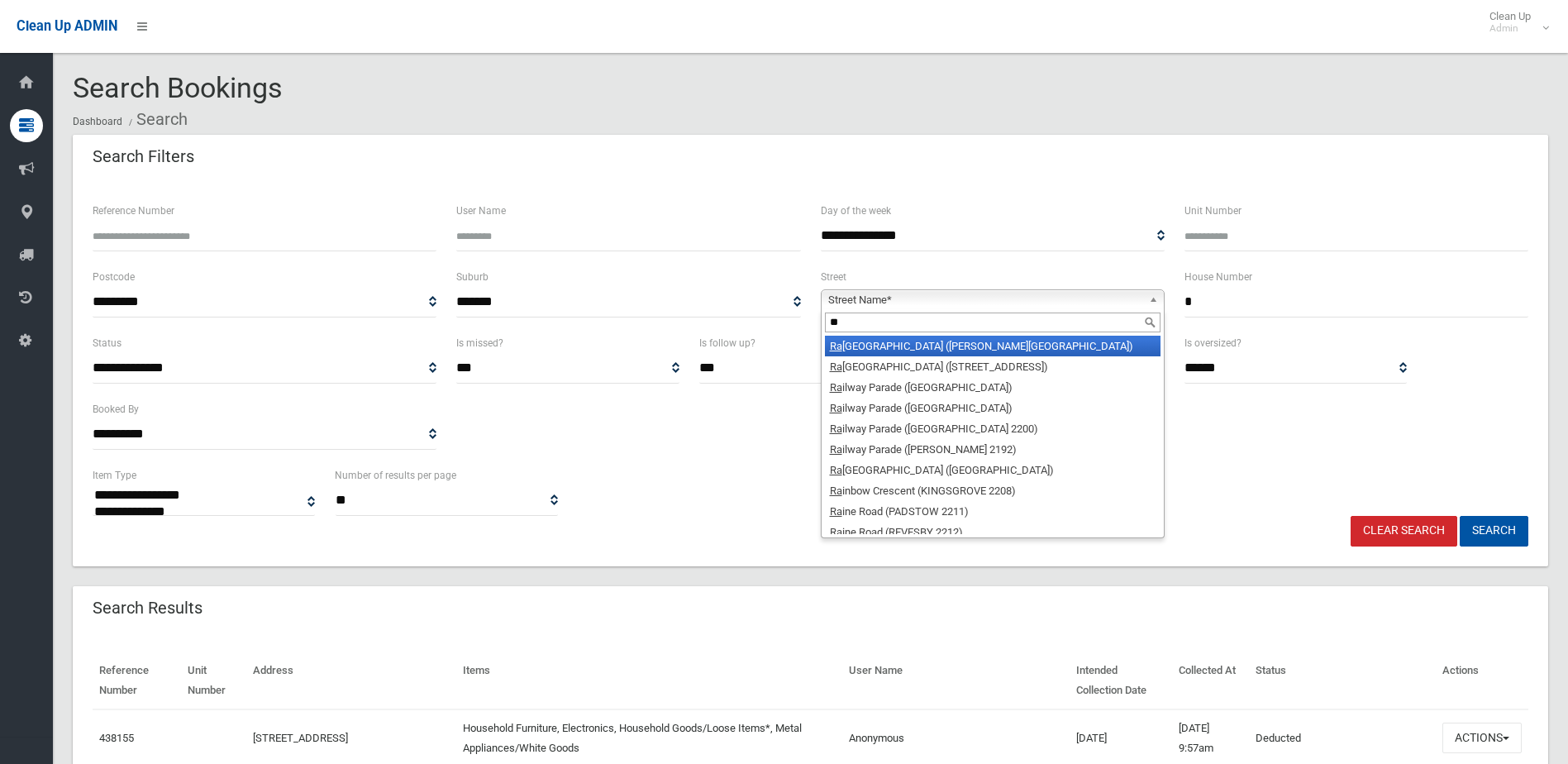
type input "*"
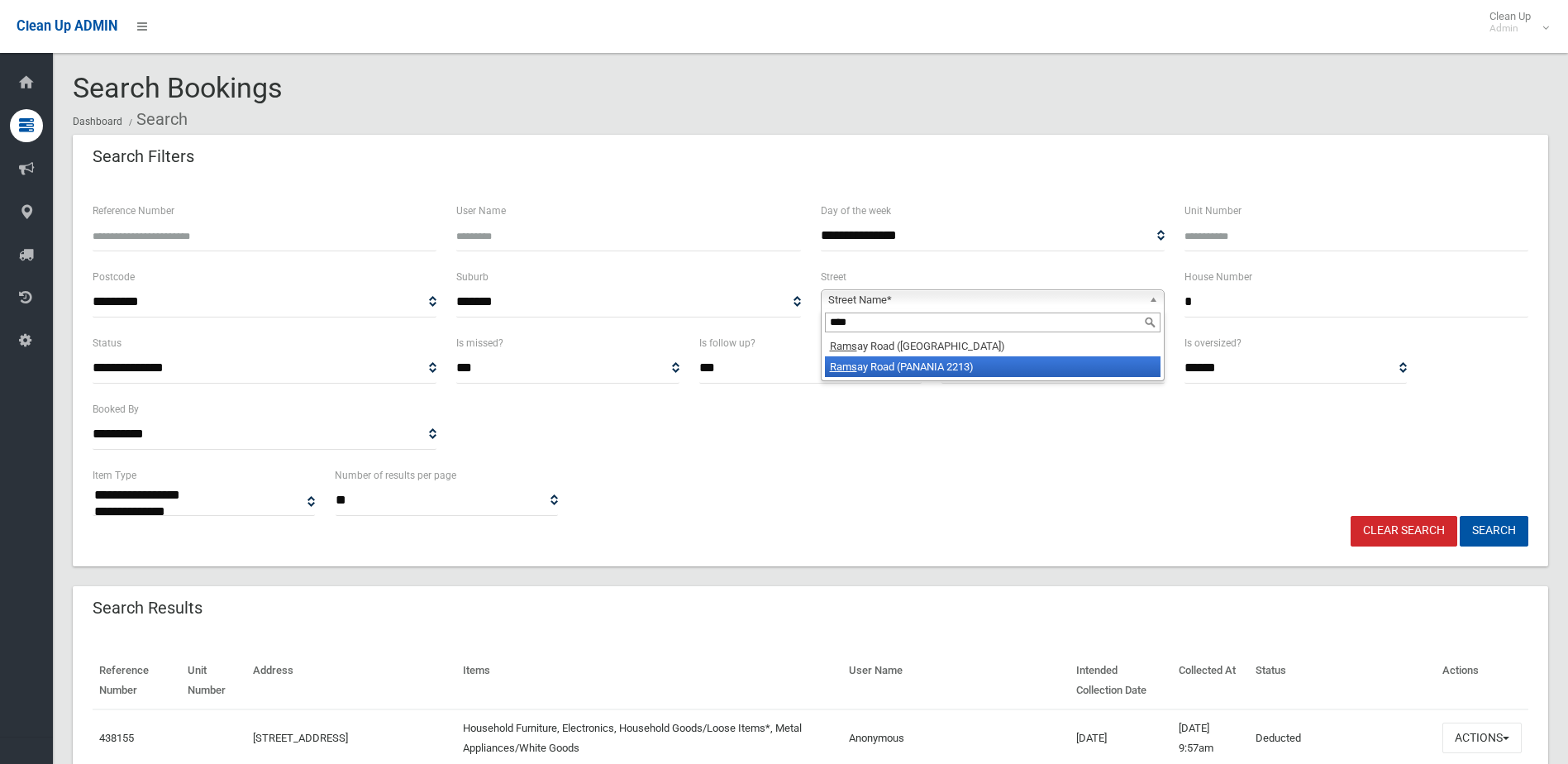
type input "****"
click at [932, 366] on li "Rams ay Road (PANANIA 2213)" at bounding box center [993, 367] width 335 height 21
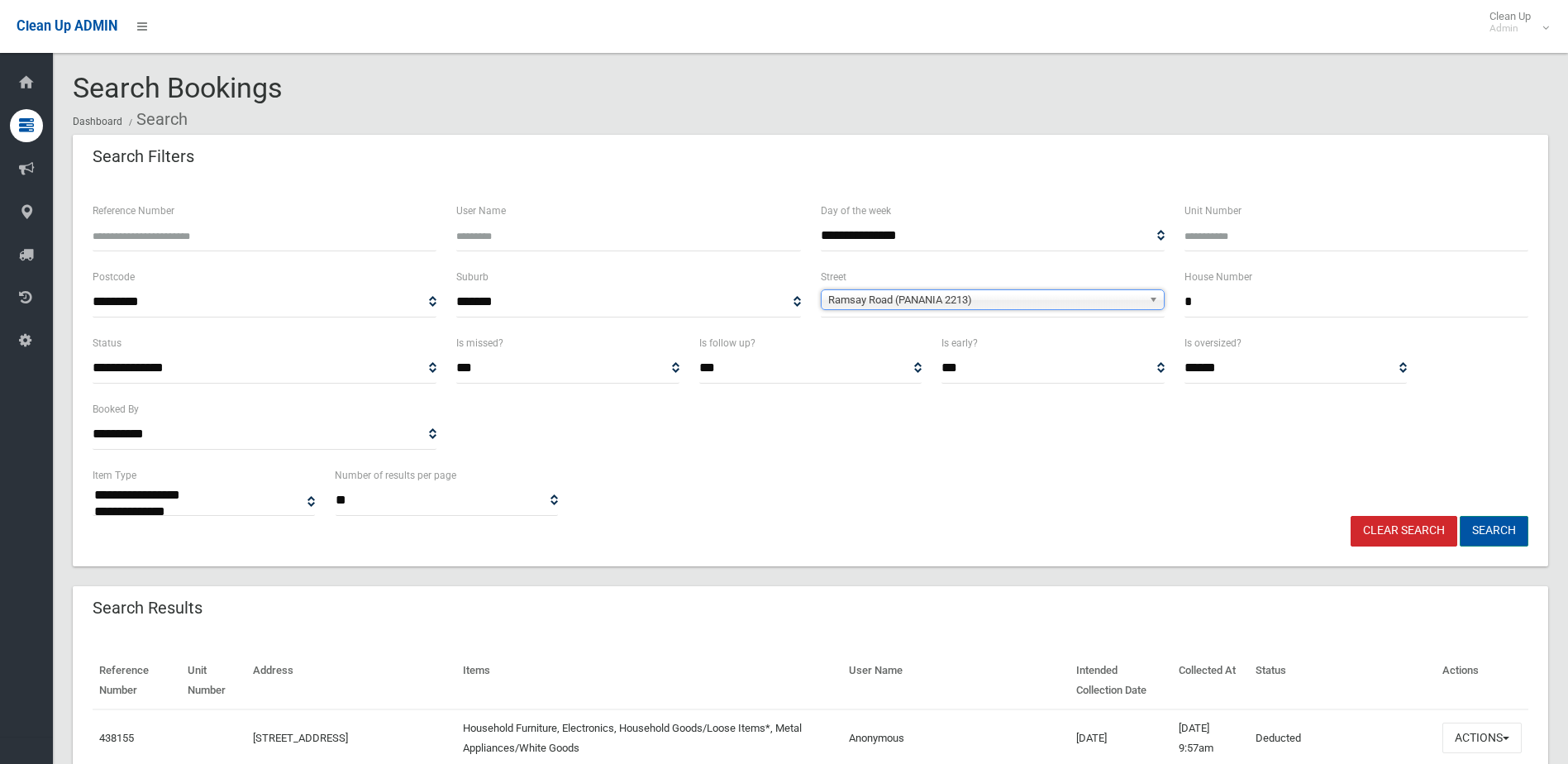
click at [1489, 528] on button "Search" at bounding box center [1494, 531] width 69 height 30
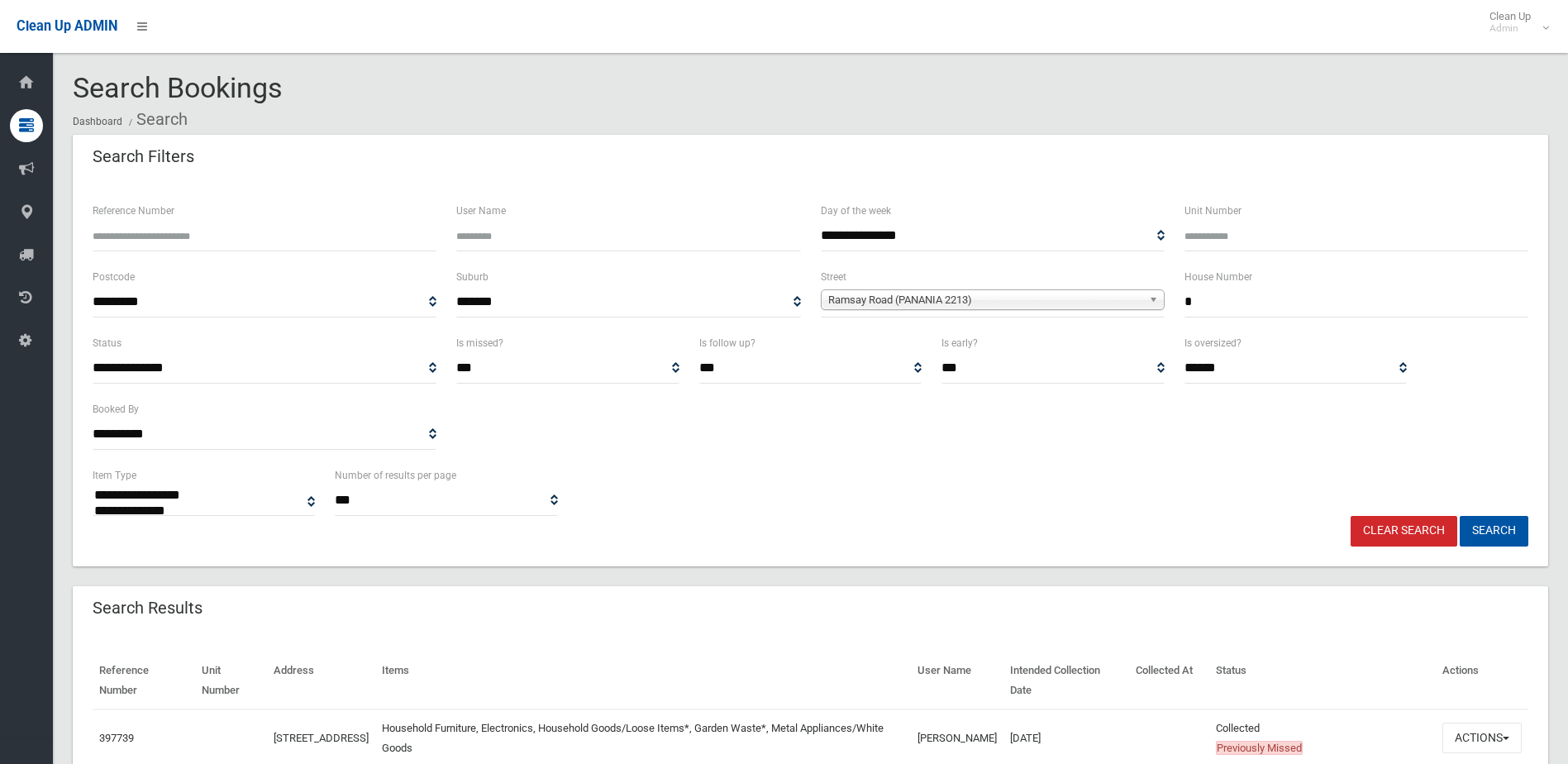
select select
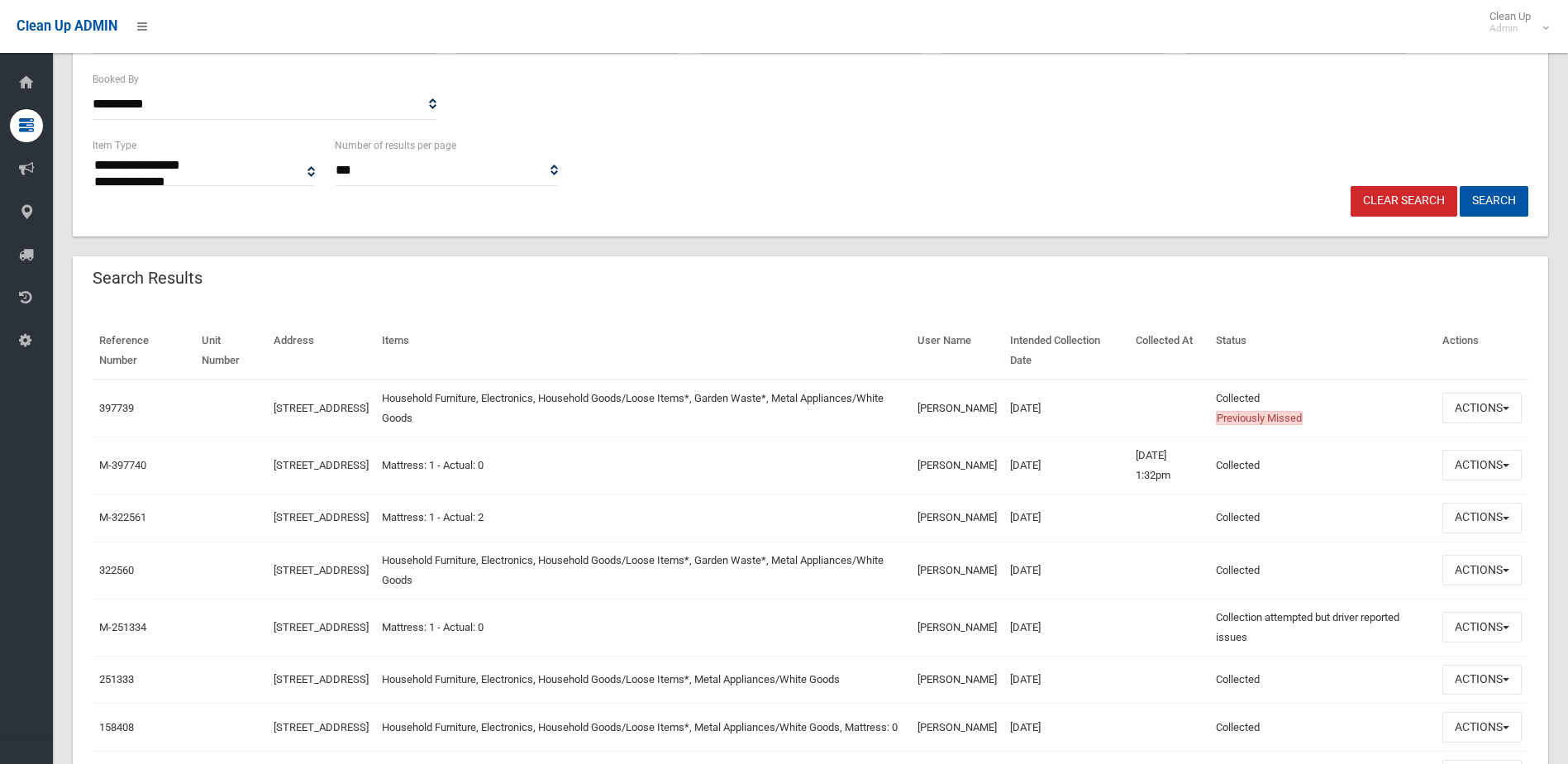
scroll to position [331, 0]
click at [1482, 402] on button "Actions" at bounding box center [1481, 407] width 79 height 30
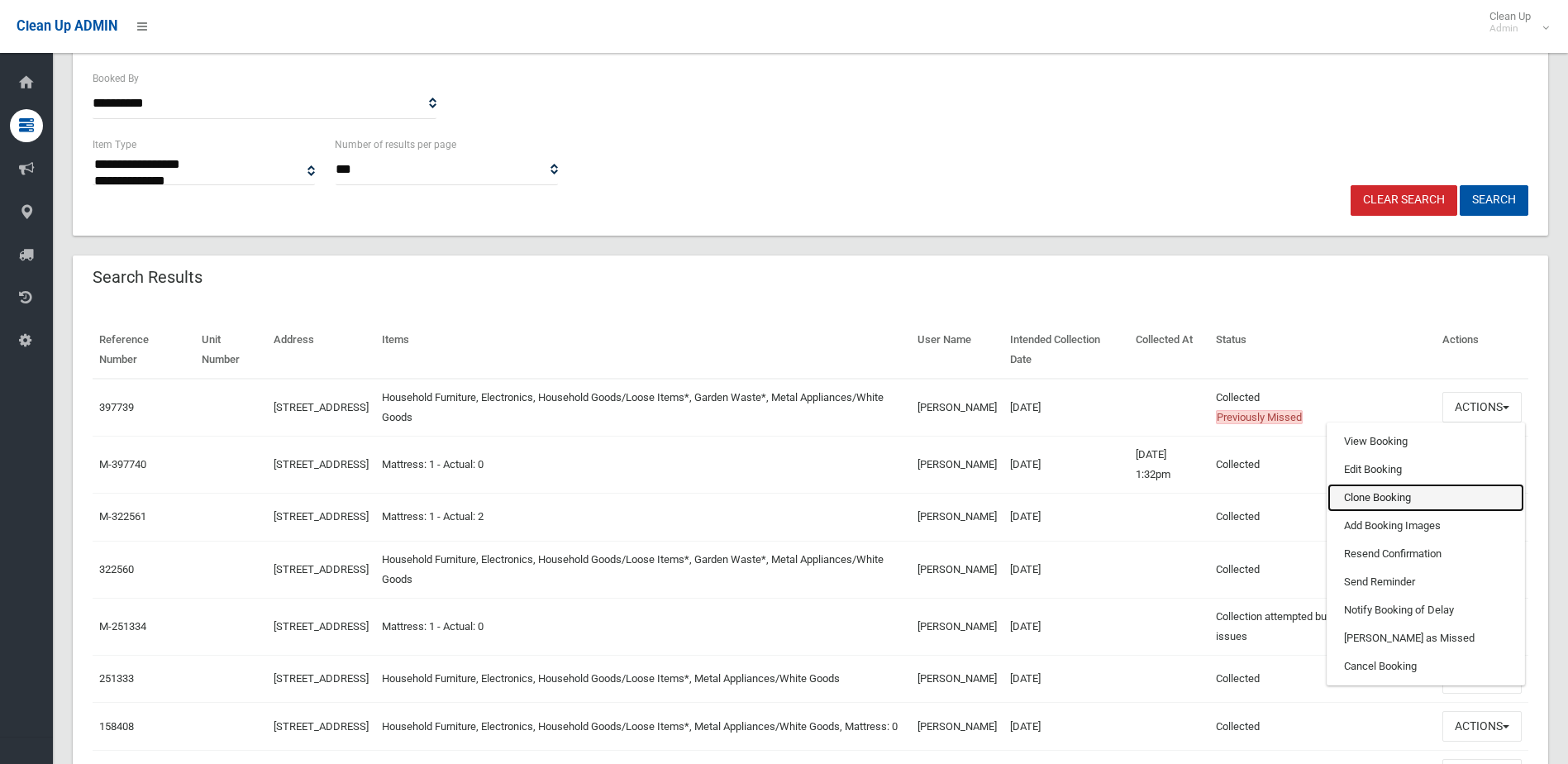
click at [1359, 495] on link "Clone Booking" at bounding box center [1426, 498] width 197 height 29
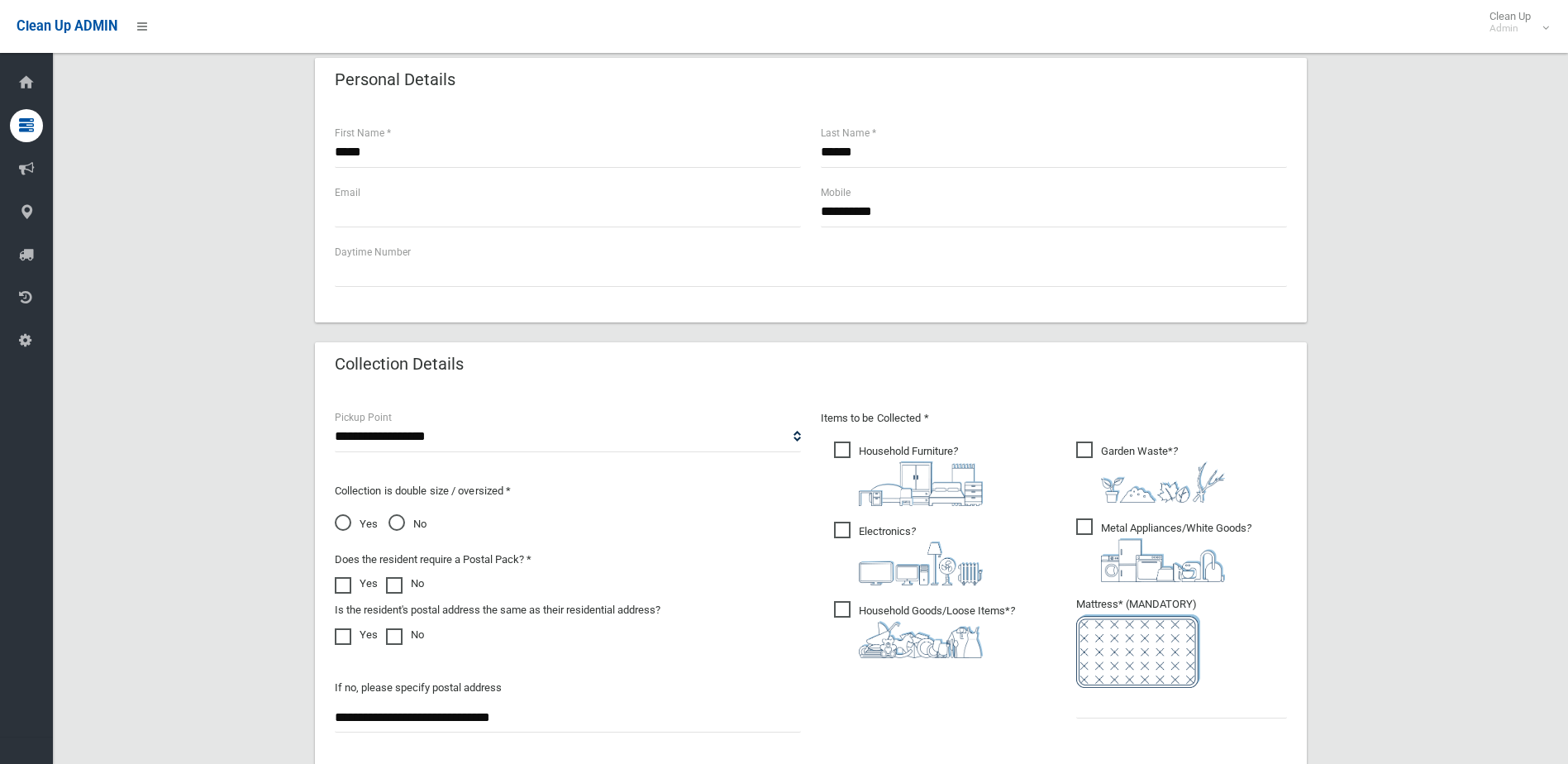
scroll to position [744, 0]
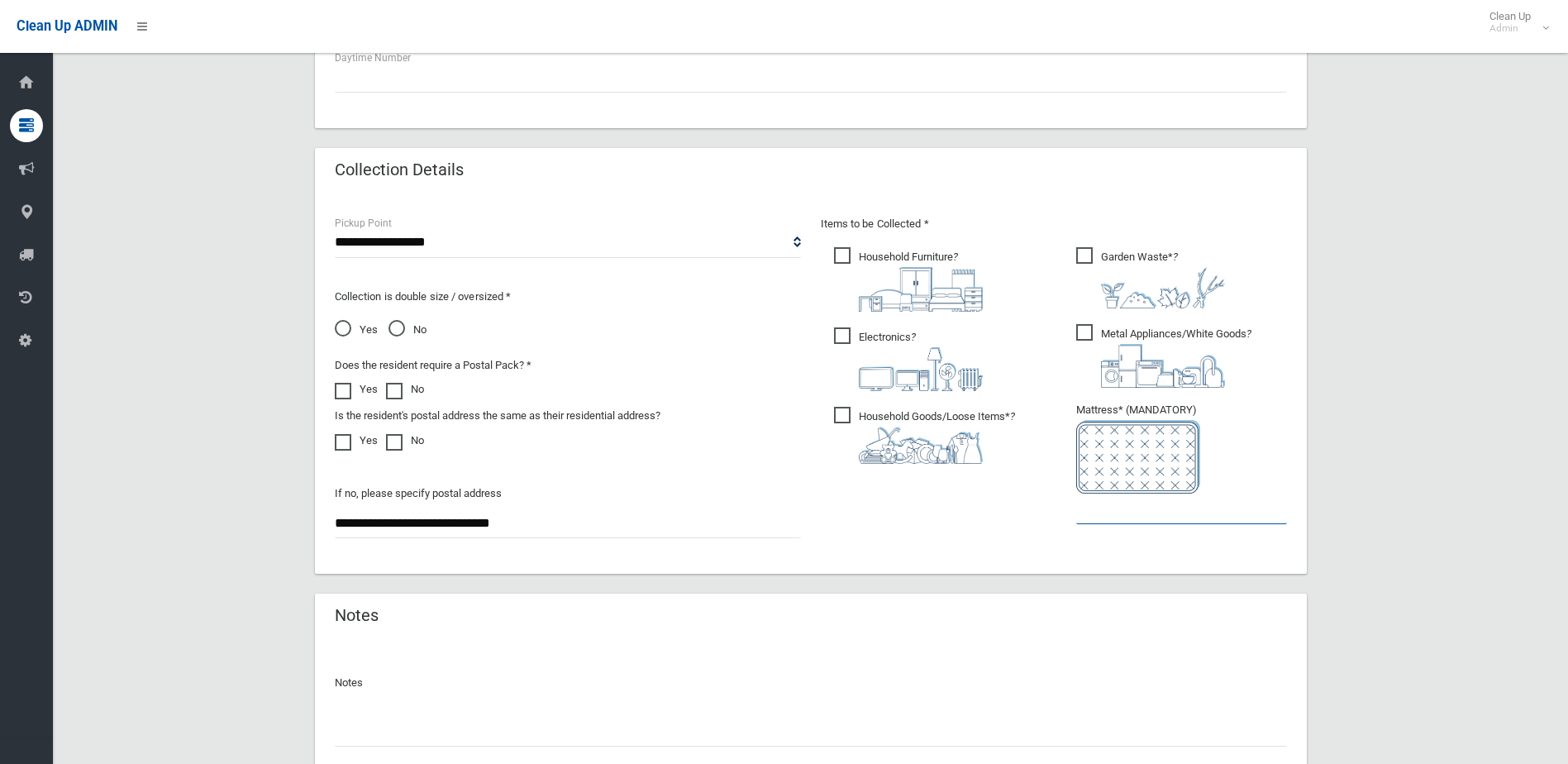
click at [1125, 513] on input "text" at bounding box center [1181, 509] width 211 height 30
type input "*"
click at [622, 734] on input "text" at bounding box center [811, 731] width 953 height 30
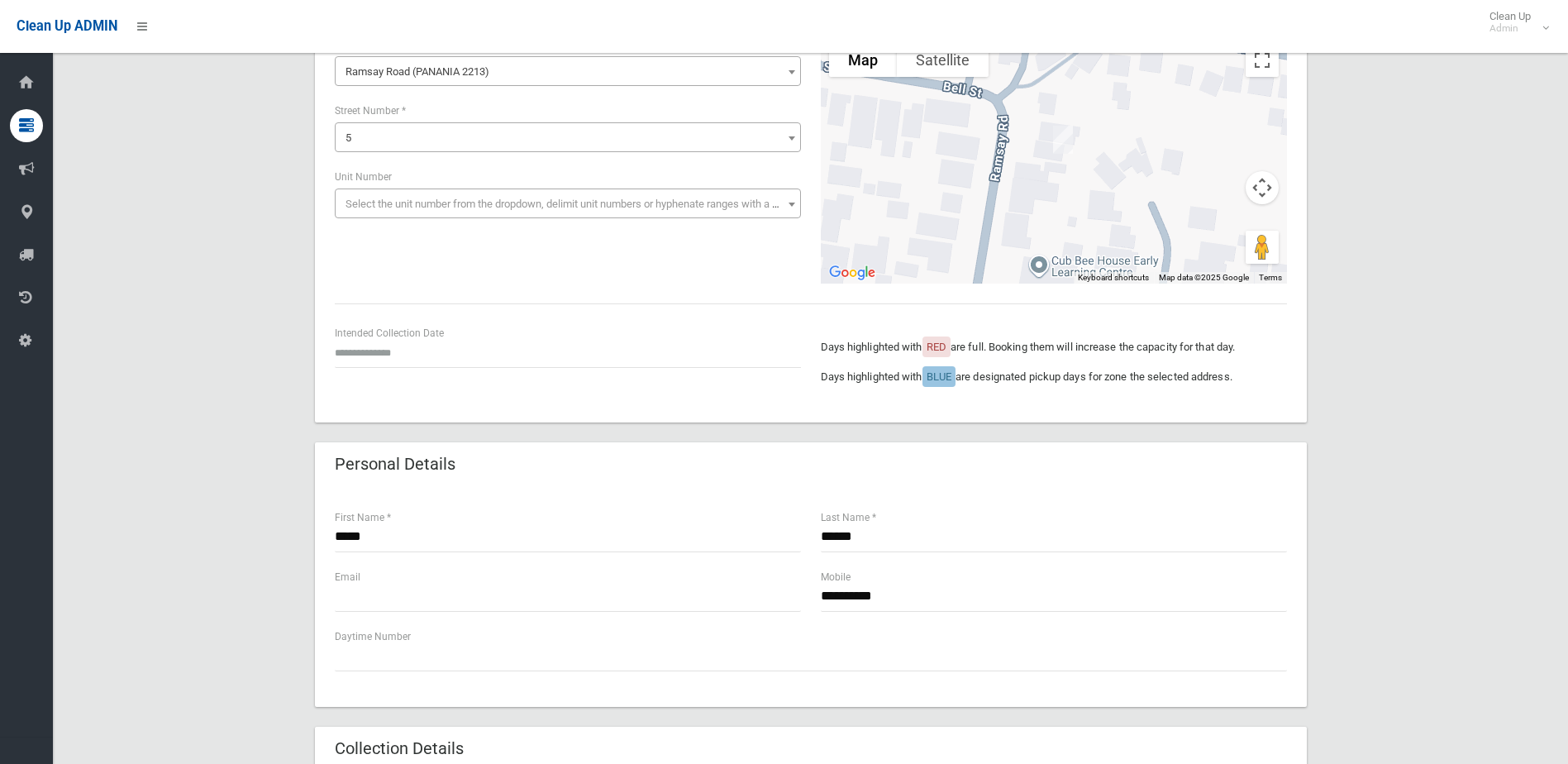
scroll to position [0, 0]
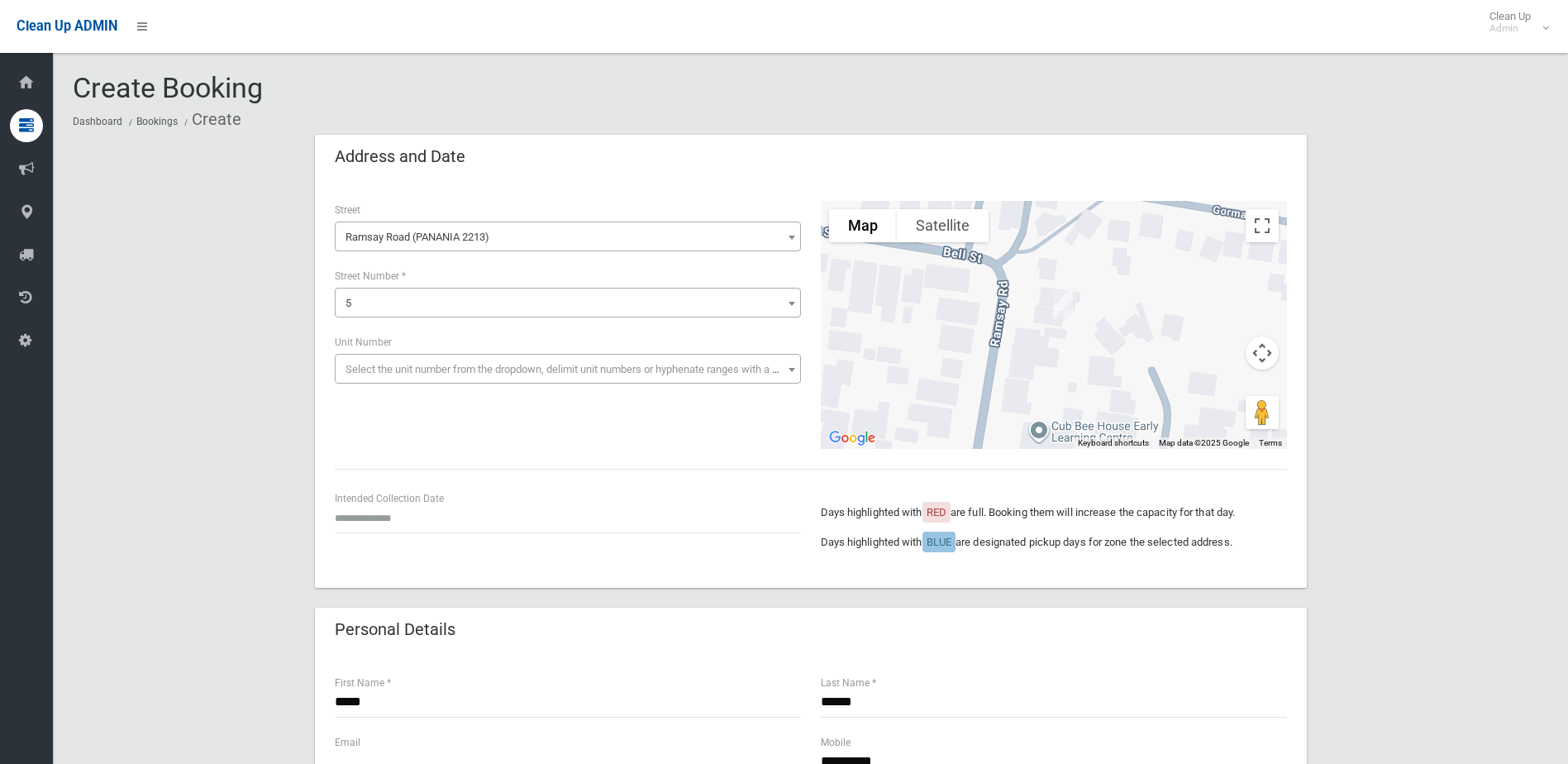
type input "**********"
click at [385, 525] on input "text" at bounding box center [567, 518] width 466 height 30
click at [433, 449] on td "2" at bounding box center [433, 452] width 21 height 29
type input "**********"
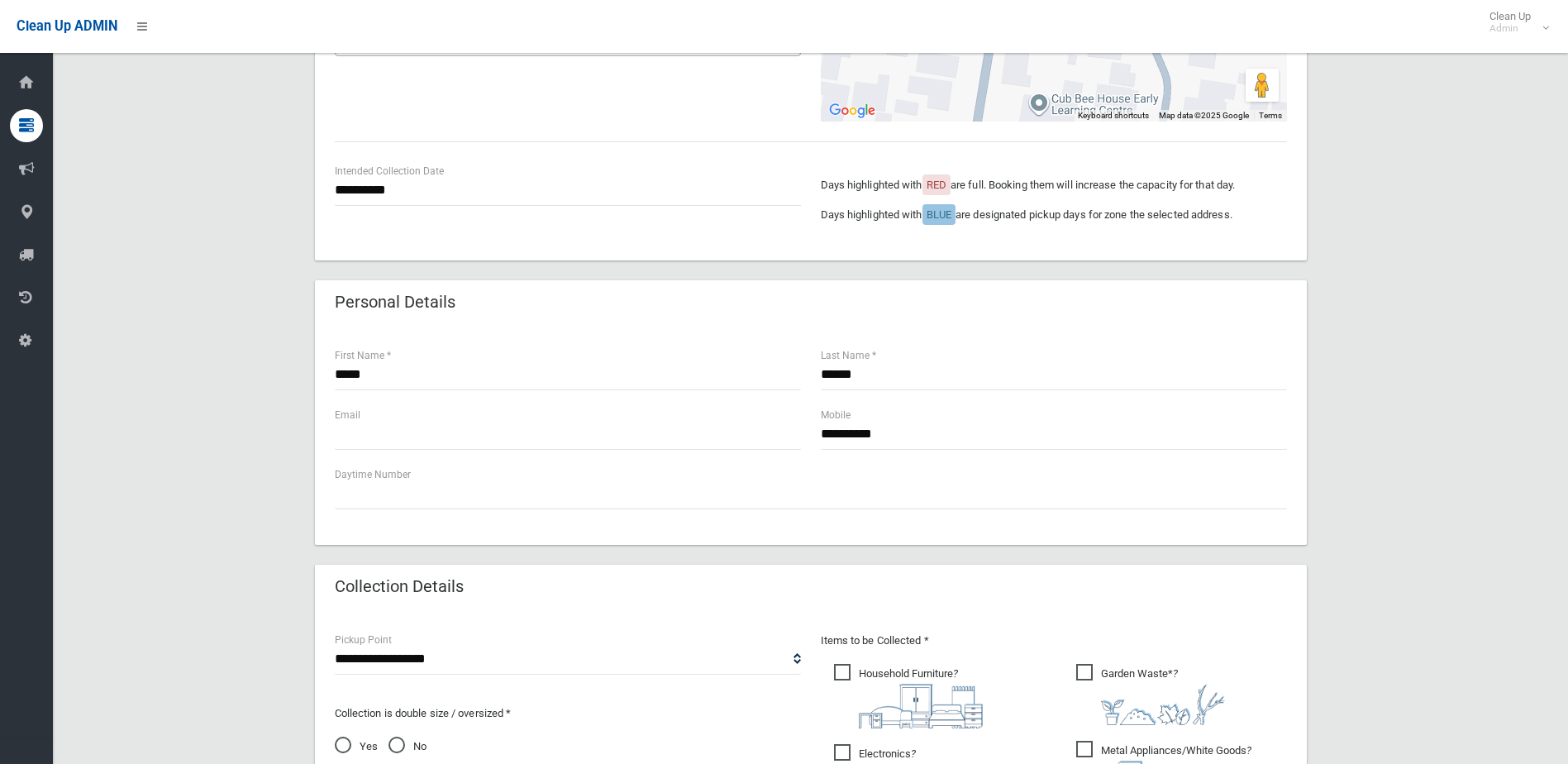
scroll to position [331, 0]
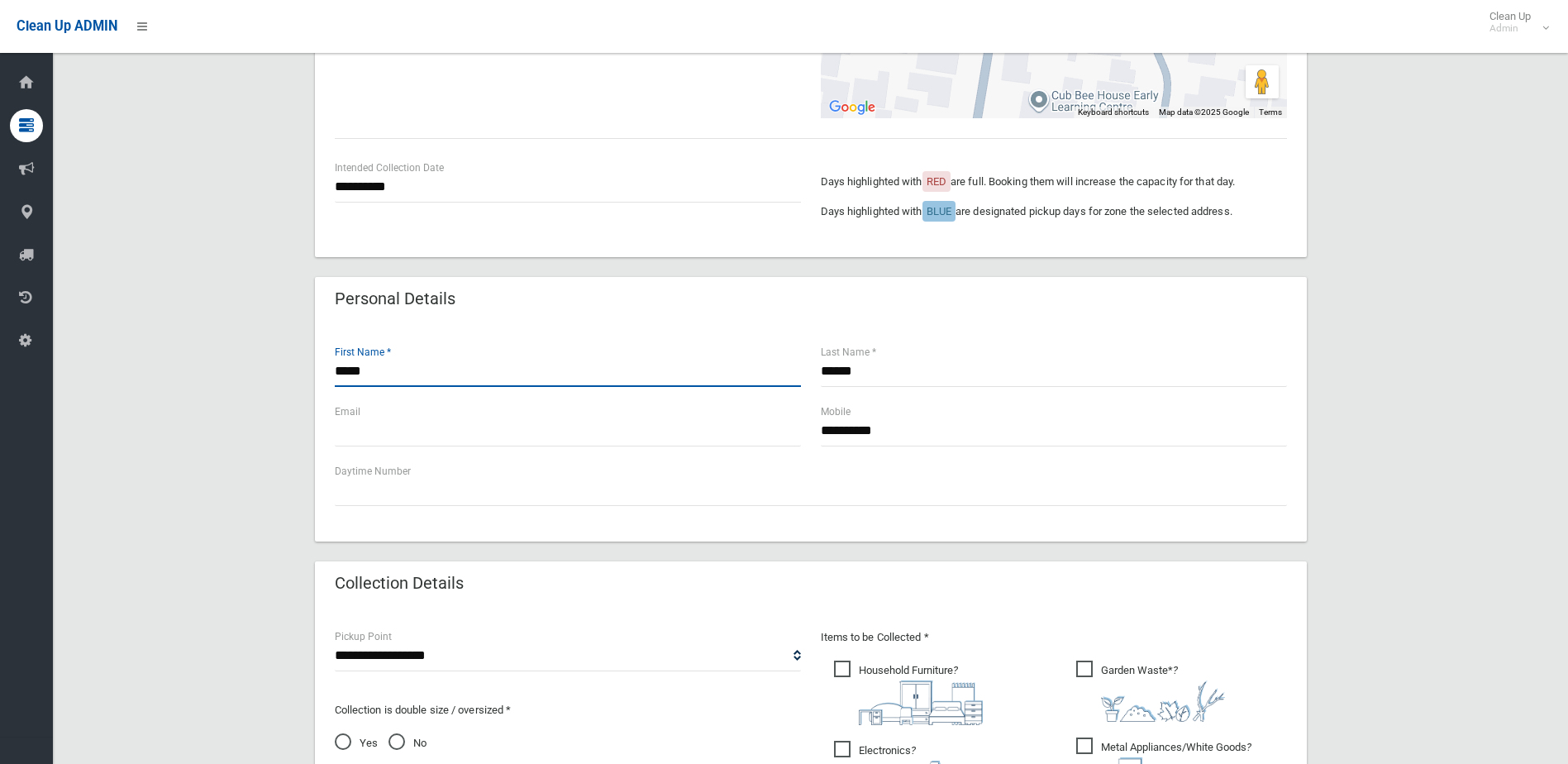
click at [393, 376] on input "*****" at bounding box center [567, 372] width 466 height 30
click at [921, 423] on input "**********" at bounding box center [1054, 431] width 466 height 30
click at [372, 428] on input "text" at bounding box center [567, 431] width 466 height 30
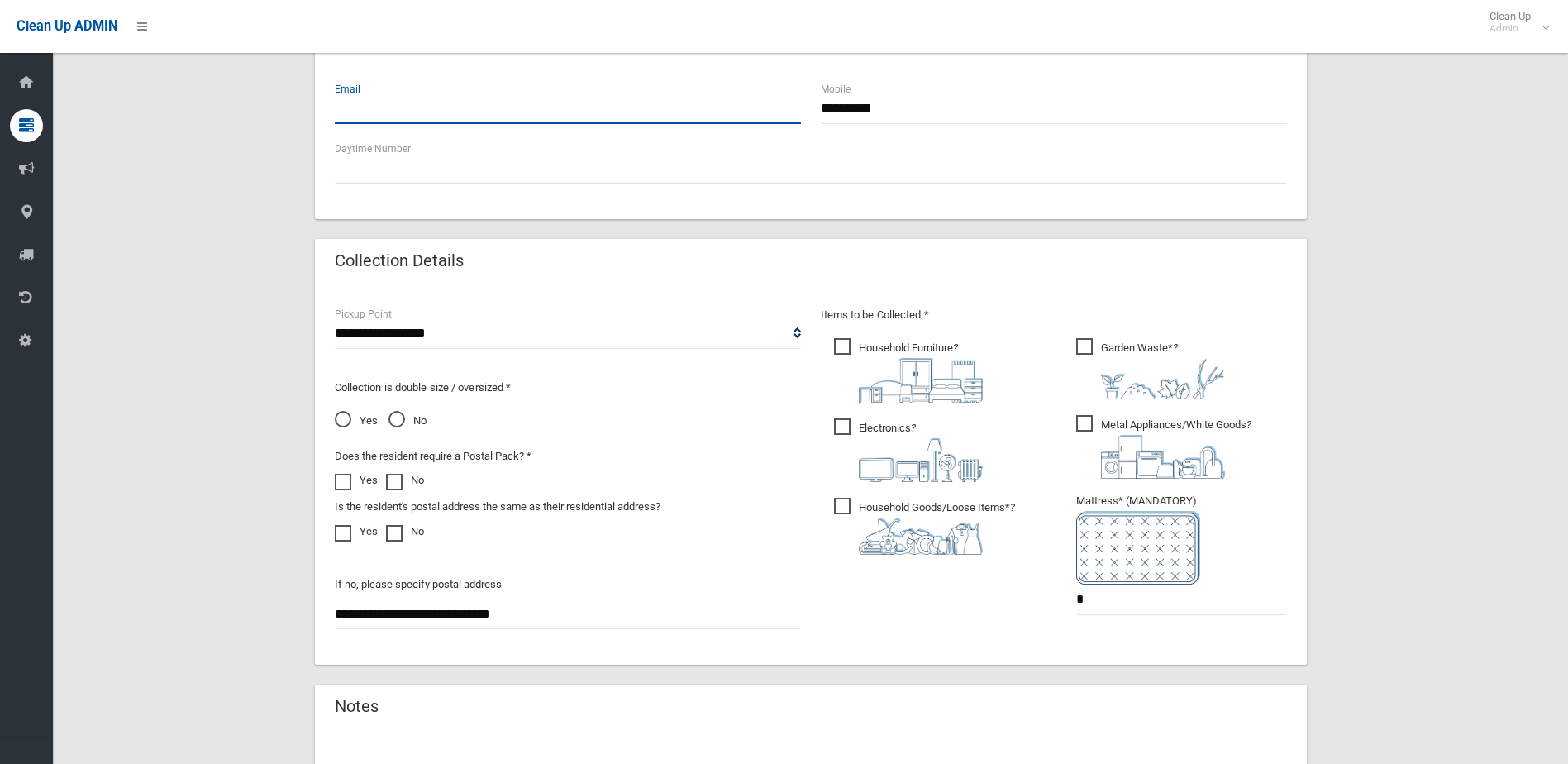
scroll to position [661, 0]
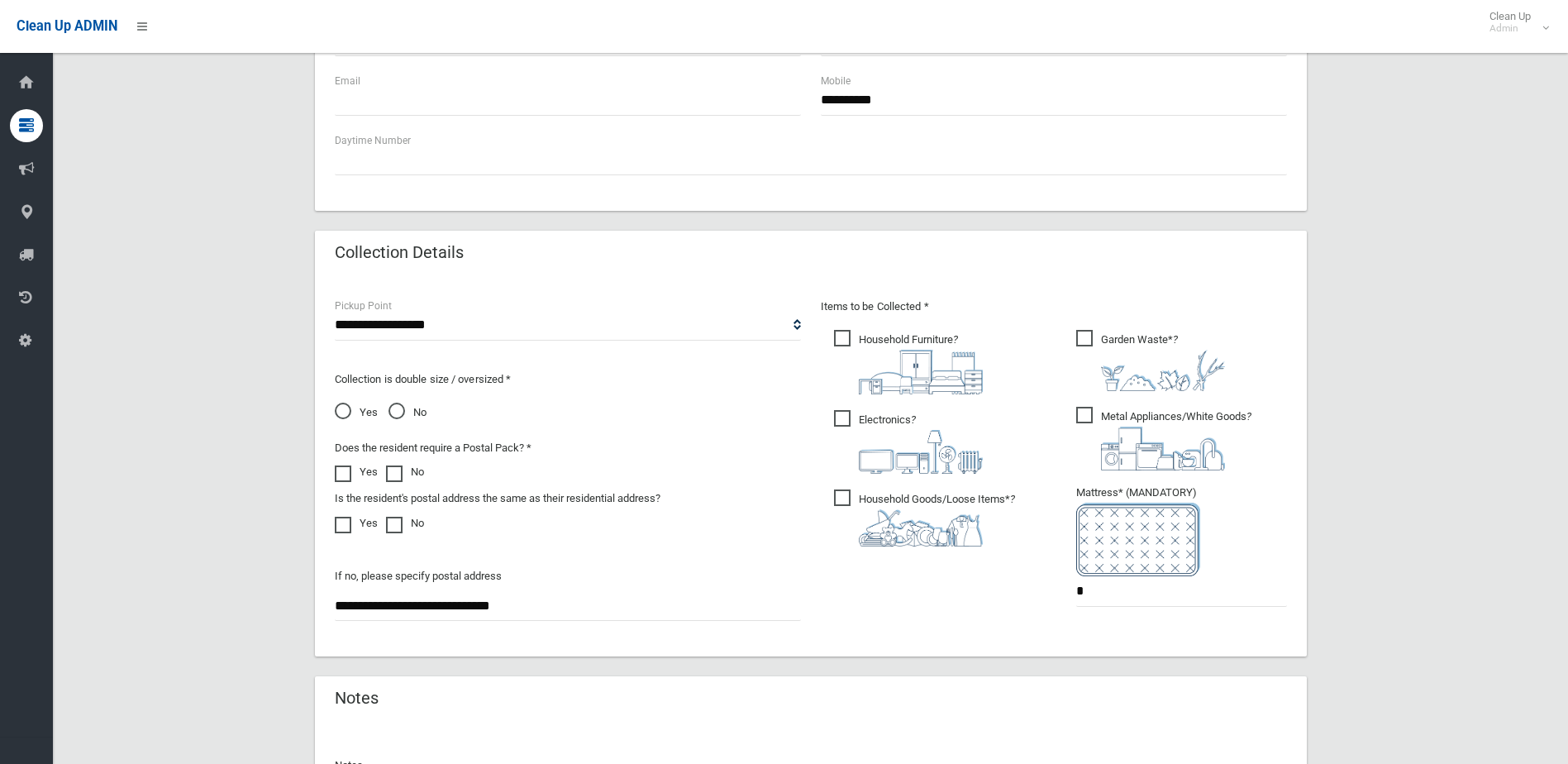
click at [343, 411] on span "Yes" at bounding box center [355, 412] width 43 height 20
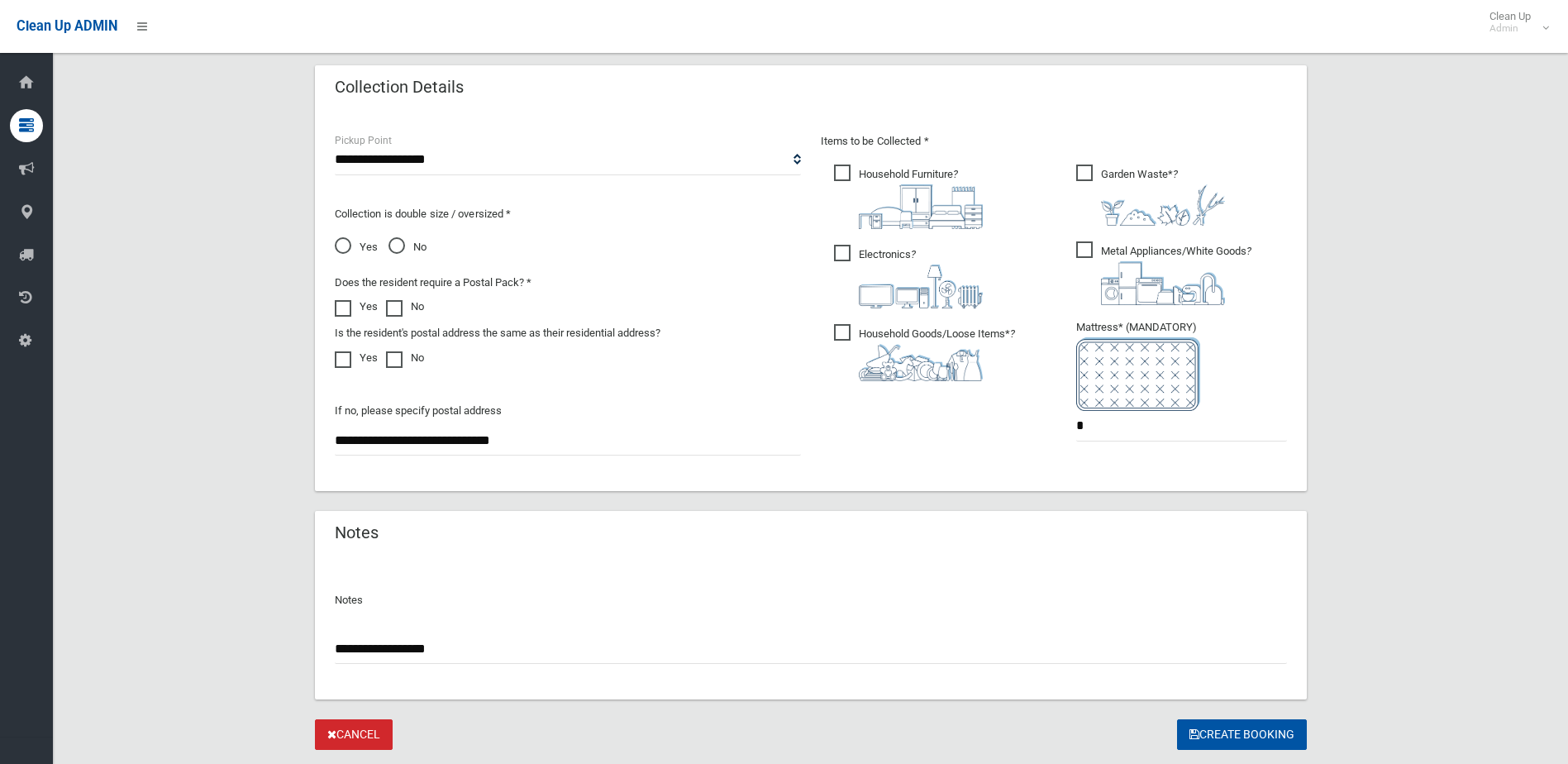
scroll to position [872, 0]
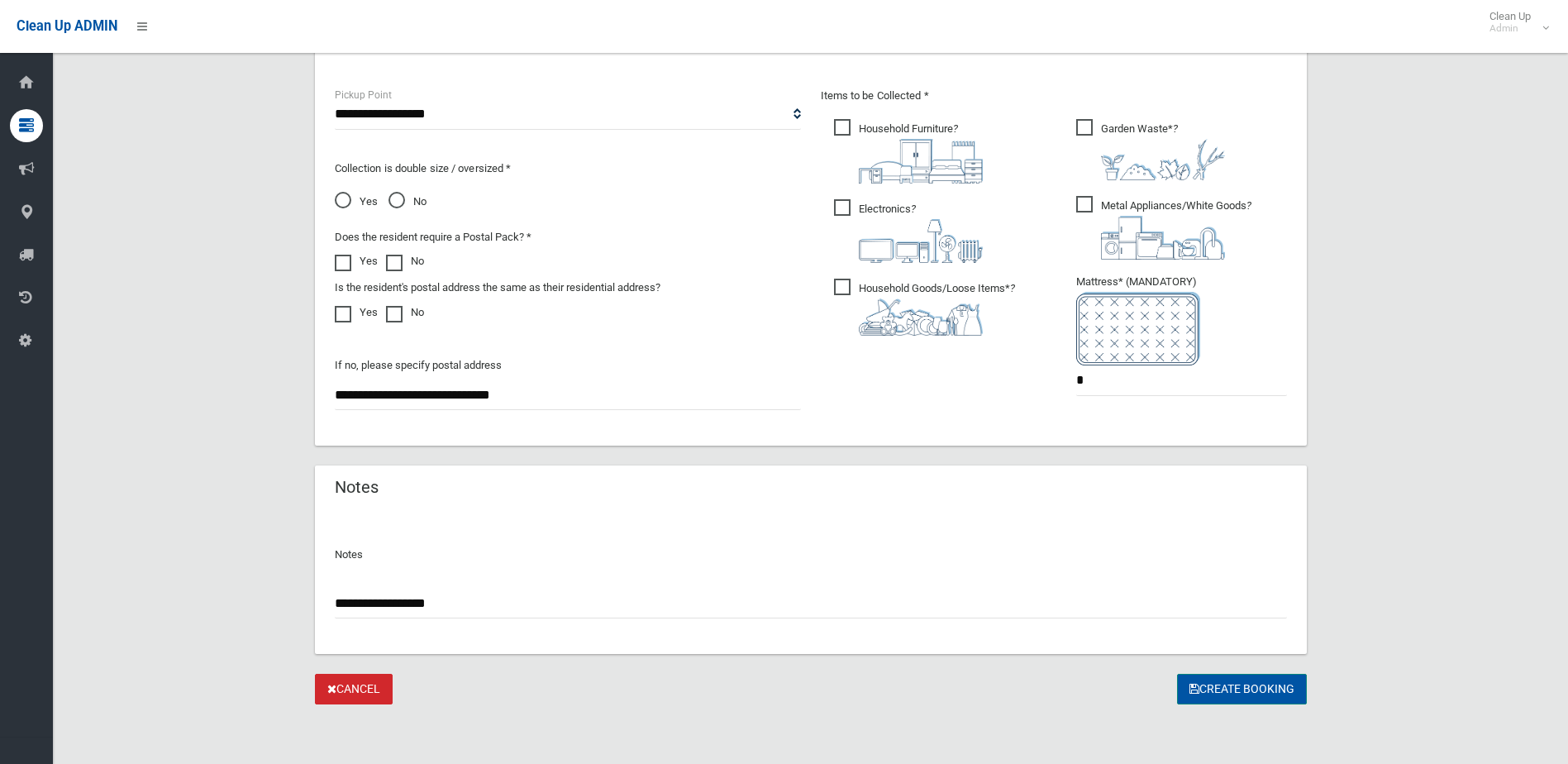
click at [1230, 684] on button "Create Booking" at bounding box center [1242, 689] width 130 height 30
